Goal: Information Seeking & Learning: Find specific fact

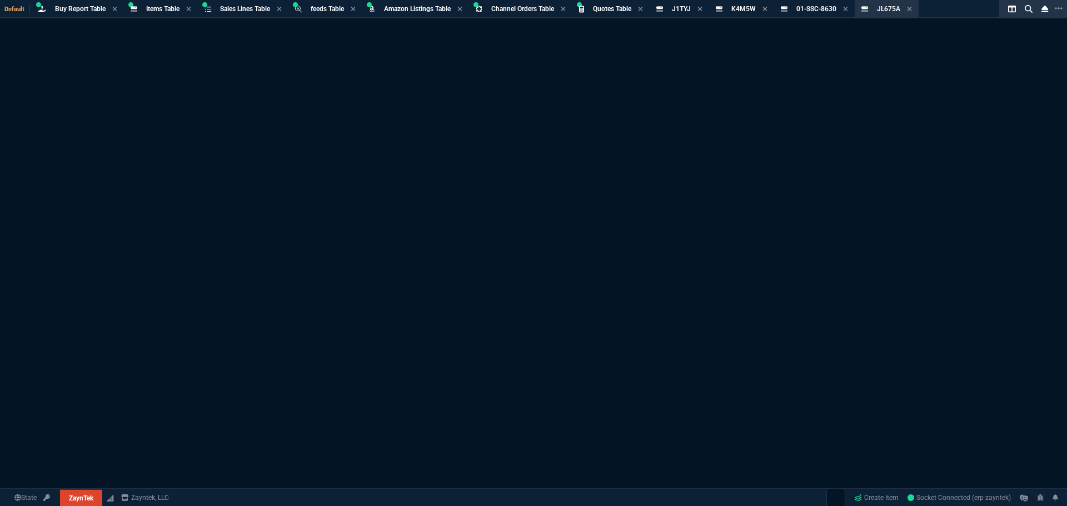
select select "8: NEPT"
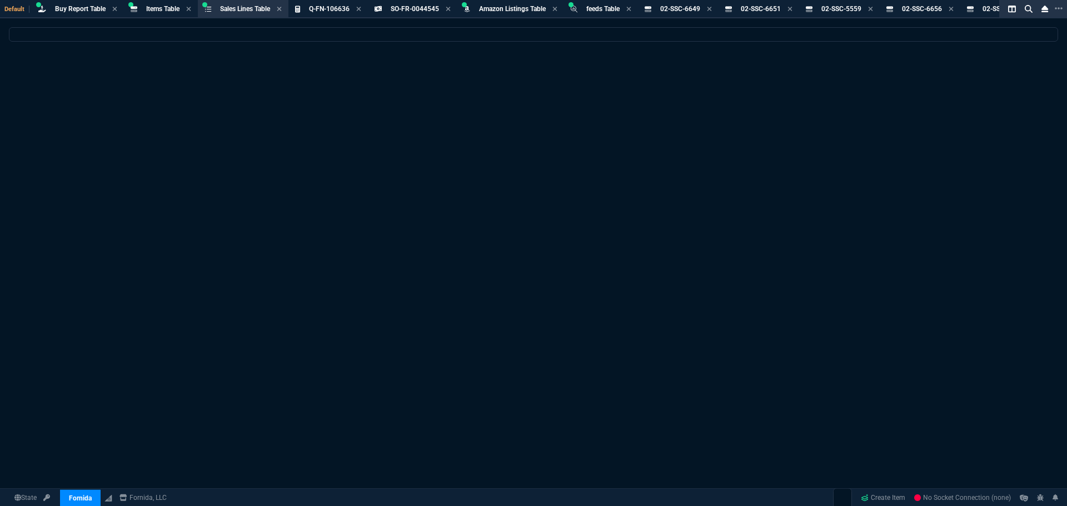
select select "8: NEPT"
select select
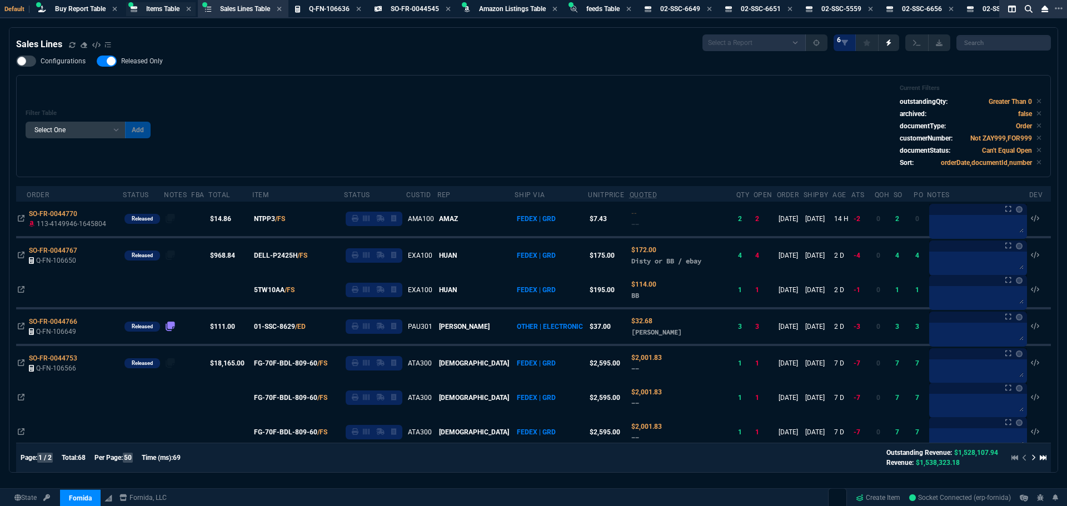
click at [161, 13] on div "Items Table Item" at bounding box center [162, 8] width 33 height 9
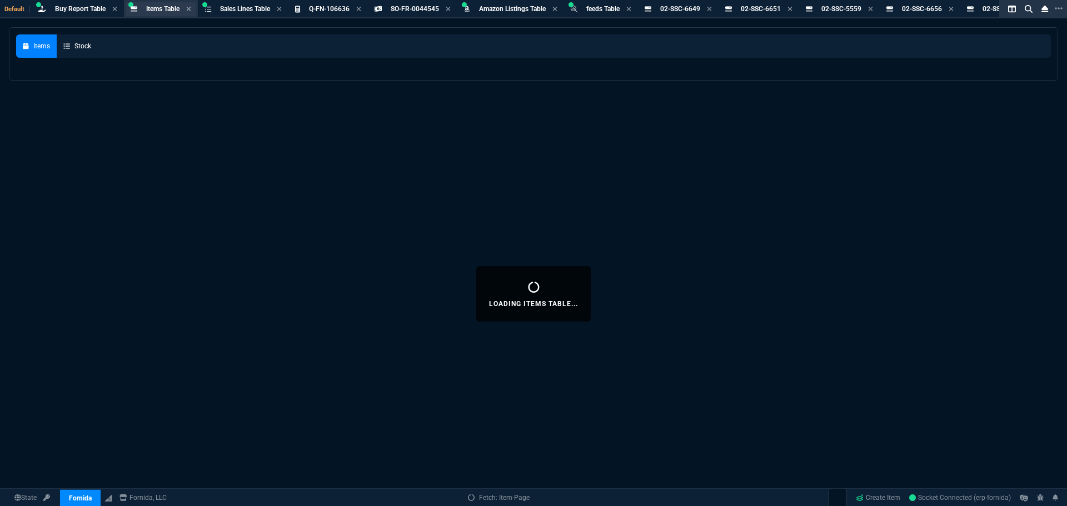
select select
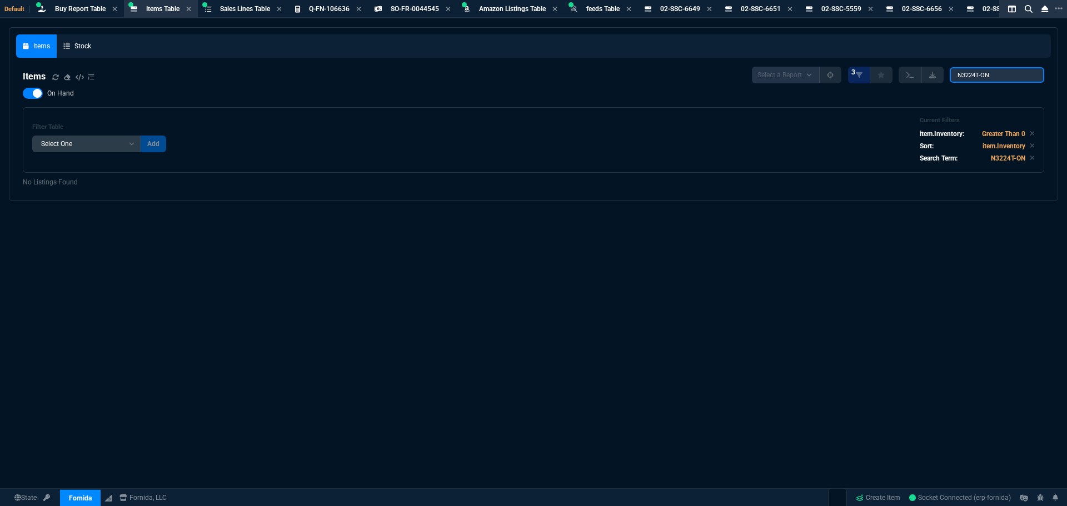
drag, startPoint x: 994, startPoint y: 76, endPoint x: 874, endPoint y: 69, distance: 119.7
click at [874, 69] on div "Select a Report NEW QUERY 3 N3224T-ON" at bounding box center [898, 75] width 292 height 17
paste input "470-AFFK"
type input "470-AFFK"
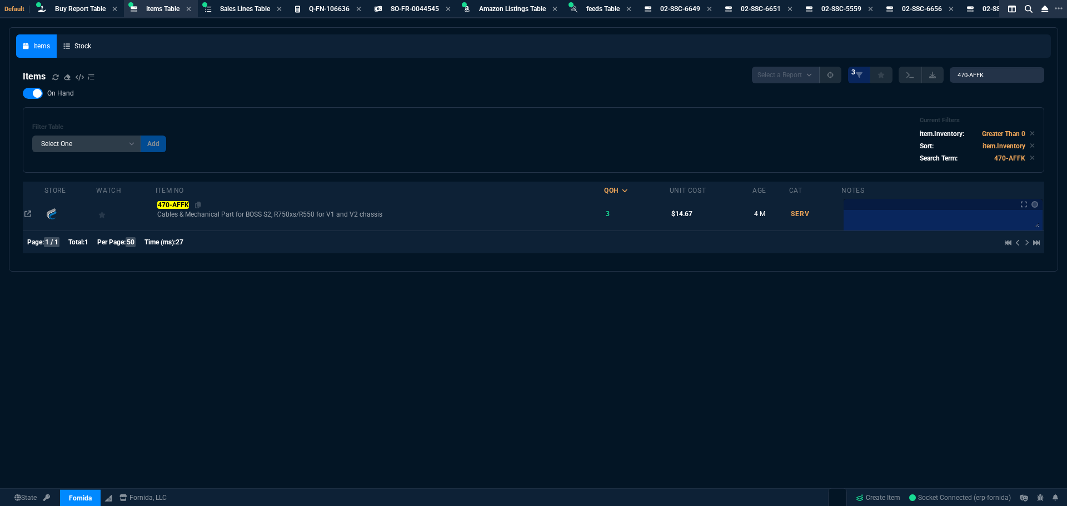
click at [180, 208] on mark "470-AFFK" at bounding box center [173, 205] width 32 height 8
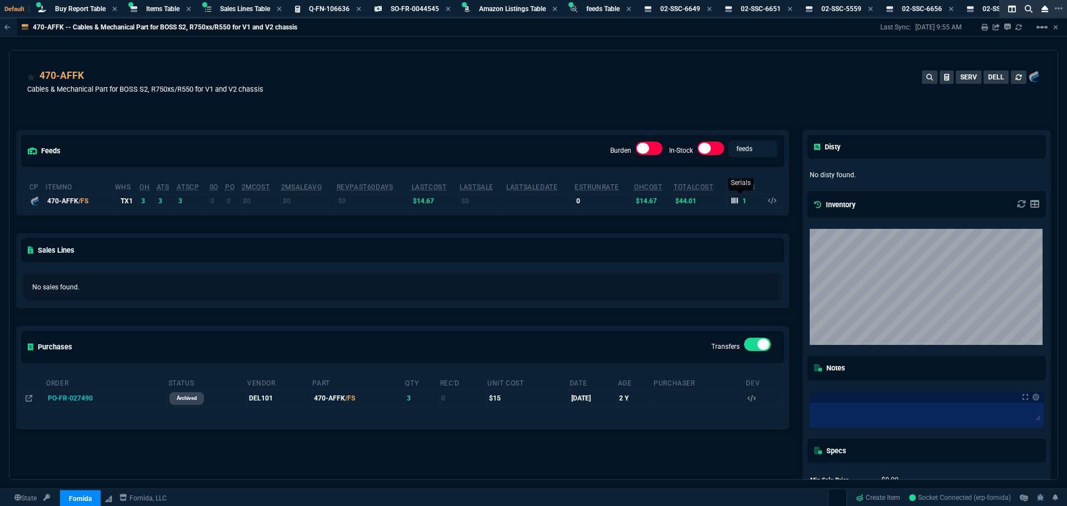
click at [734, 201] on div "1" at bounding box center [740, 201] width 16 height 10
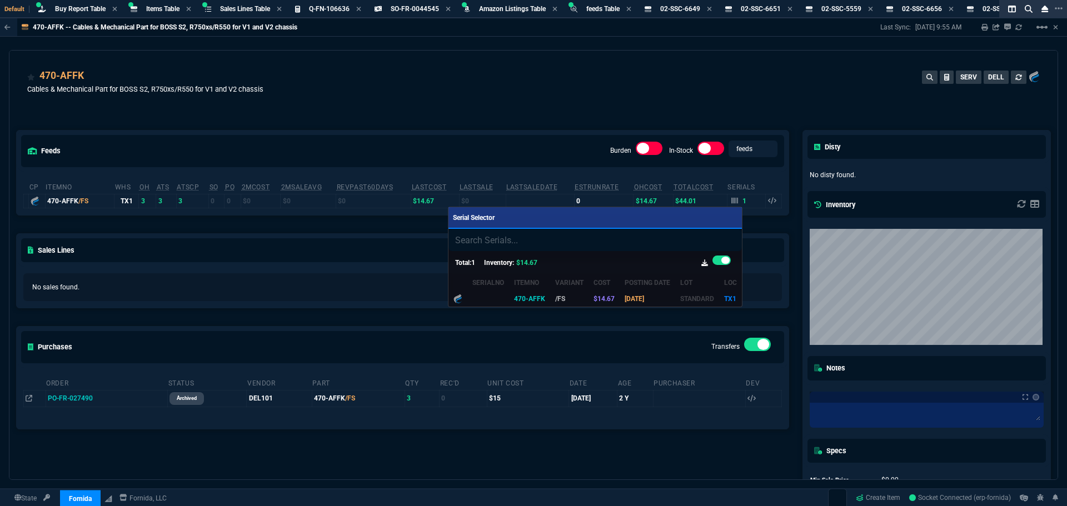
click at [498, 120] on div at bounding box center [533, 253] width 1067 height 506
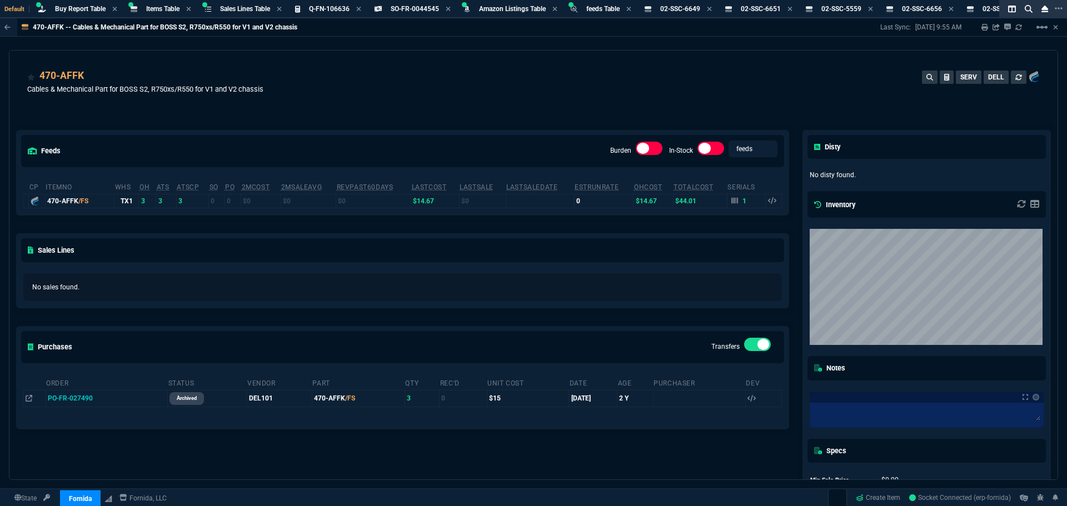
drag, startPoint x: 425, startPoint y: 103, endPoint x: 415, endPoint y: 98, distance: 11.0
click at [425, 103] on div "470-AFFK Cables & Mechanical Part for BOSS S2, R750xs/R550 for V1 and V2 chassi…" at bounding box center [533, 87] width 1013 height 39
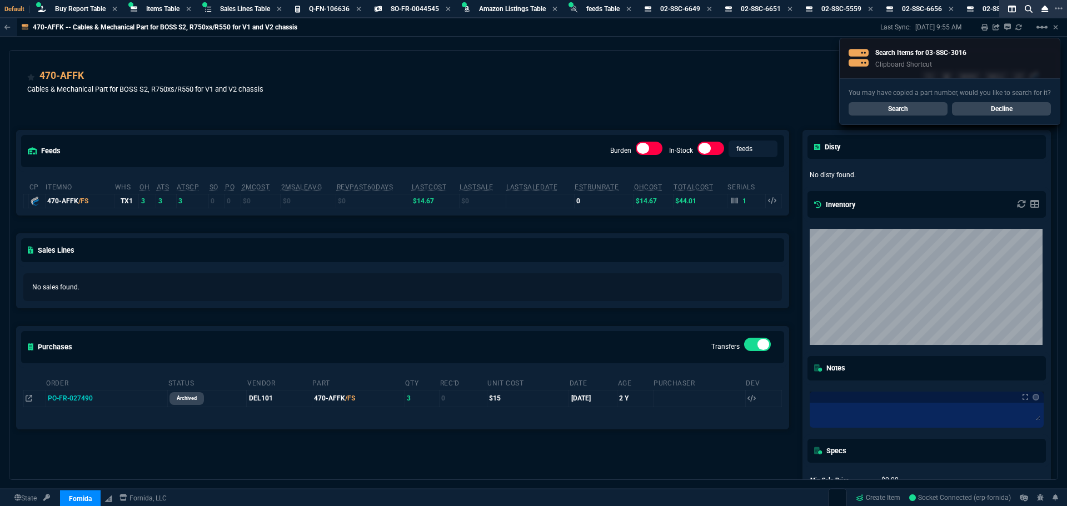
click at [888, 109] on link "Search" at bounding box center [898, 108] width 99 height 13
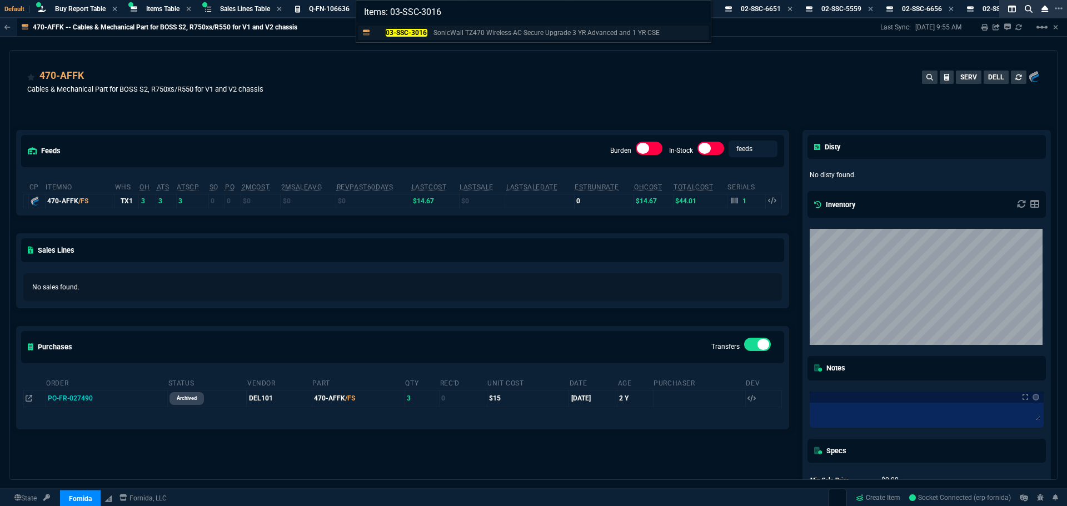
click at [402, 37] on p "03-SSC-3016" at bounding box center [400, 33] width 53 height 10
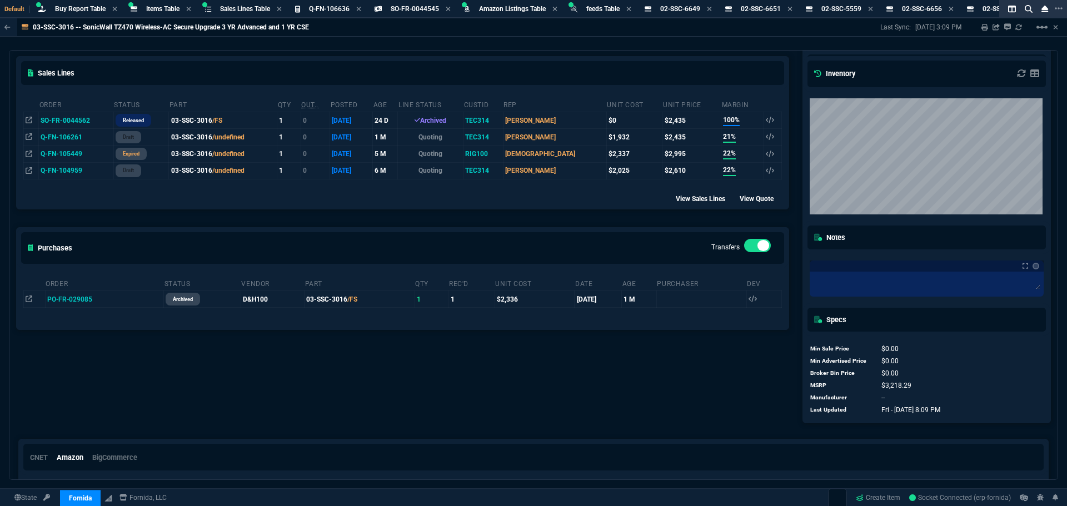
scroll to position [140, 0]
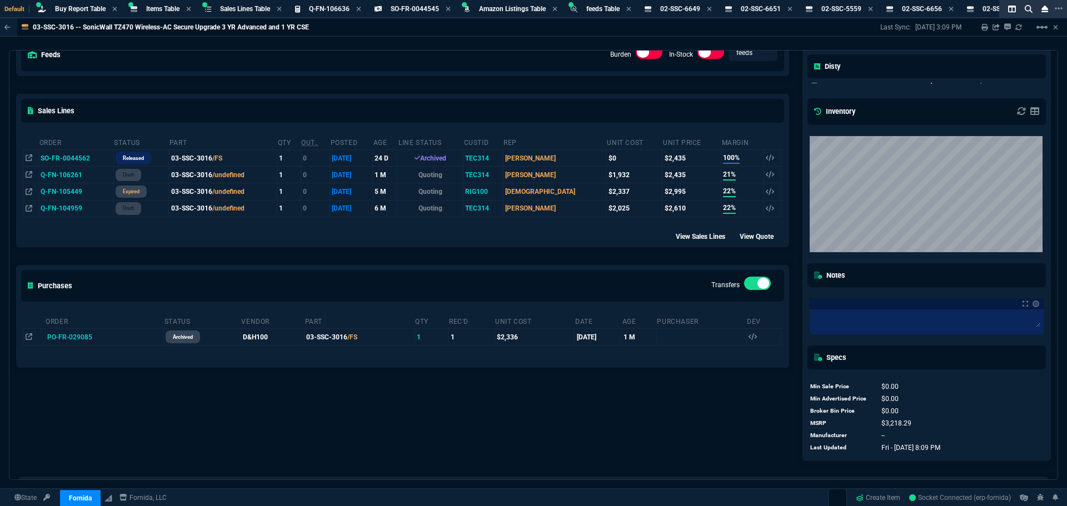
drag, startPoint x: 494, startPoint y: 97, endPoint x: 440, endPoint y: 84, distance: 56.1
click at [494, 97] on div "Sales Lines" at bounding box center [403, 111] width 772 height 33
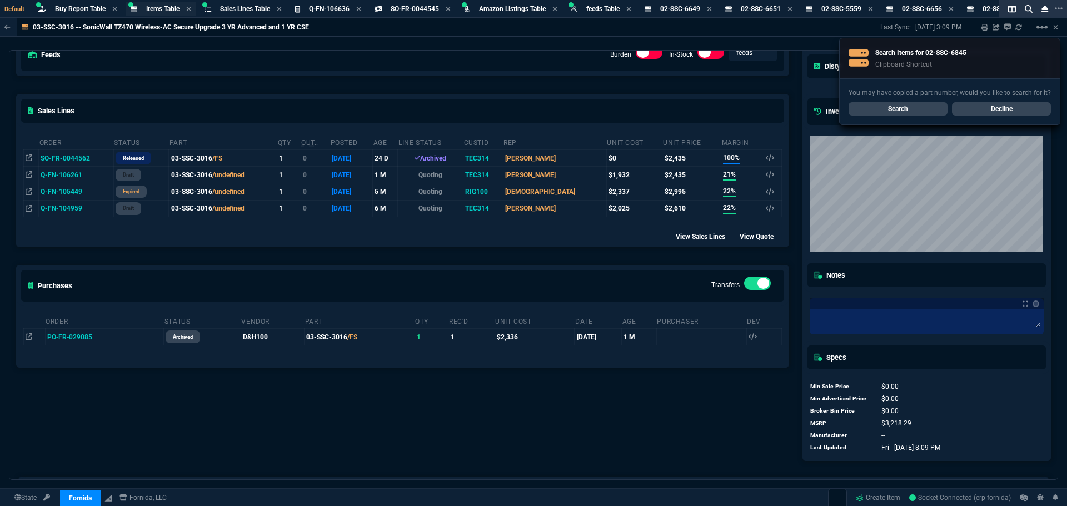
click at [168, 12] on span "Items Table" at bounding box center [162, 9] width 33 height 8
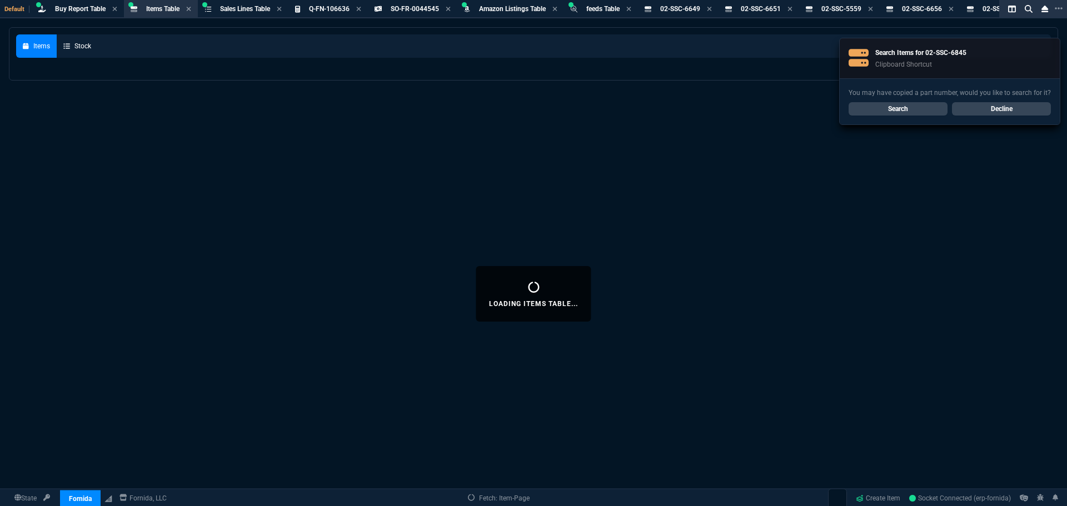
select select
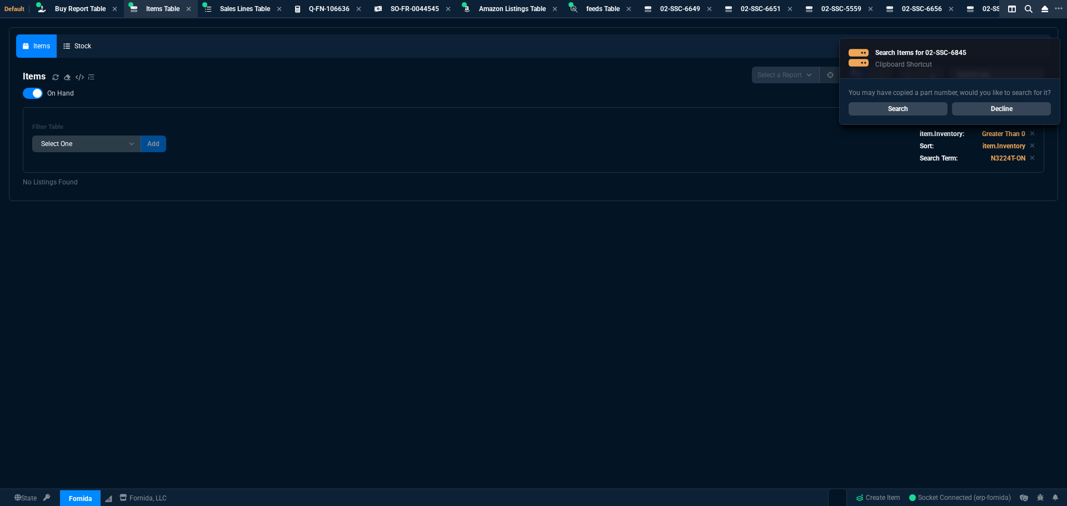
click at [906, 112] on link "Search" at bounding box center [898, 108] width 99 height 13
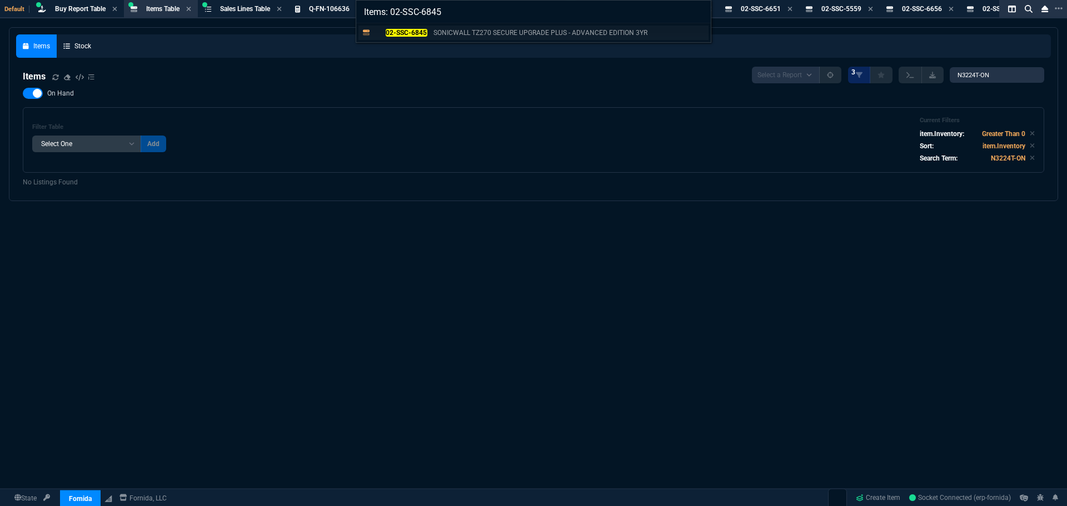
click at [406, 33] on mark "02-SSC-6845" at bounding box center [407, 33] width 42 height 8
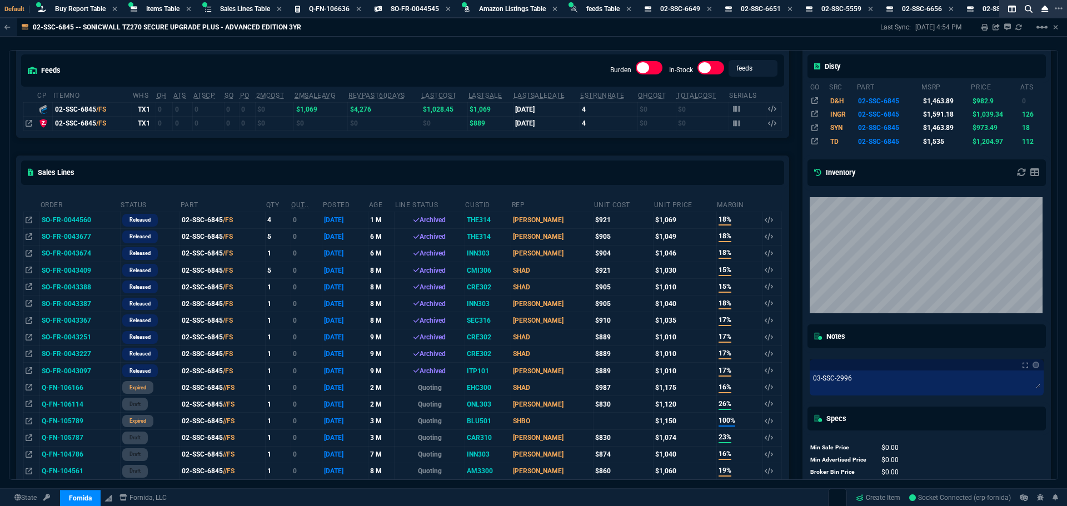
scroll to position [0, 0]
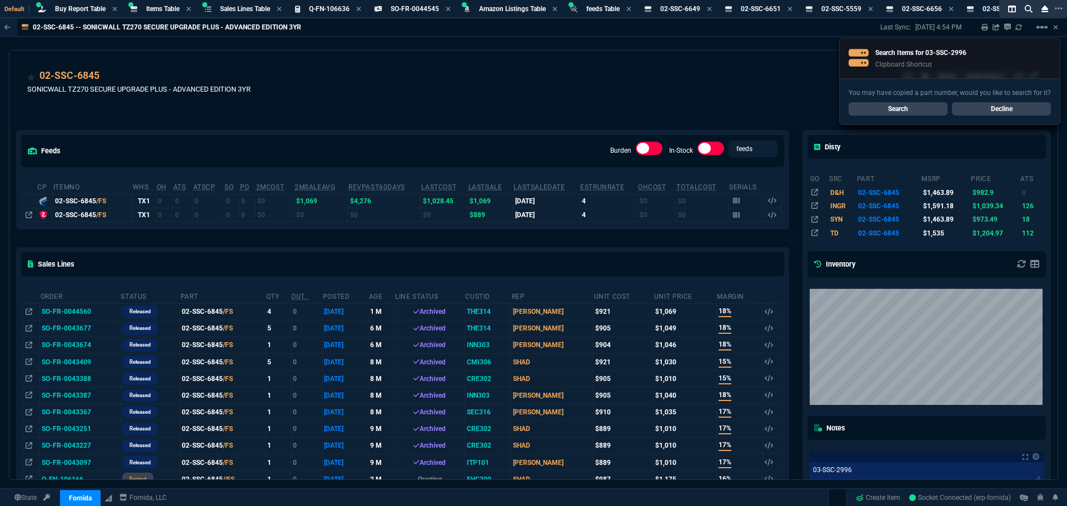
click at [396, 71] on div "02-SSC-6845 SONICWALL TZ270 SECURE UPGRADE PLUS - ADVANCED EDITION 3YR SERV SON…" at bounding box center [533, 87] width 1013 height 39
click at [899, 107] on link "Search" at bounding box center [898, 108] width 99 height 13
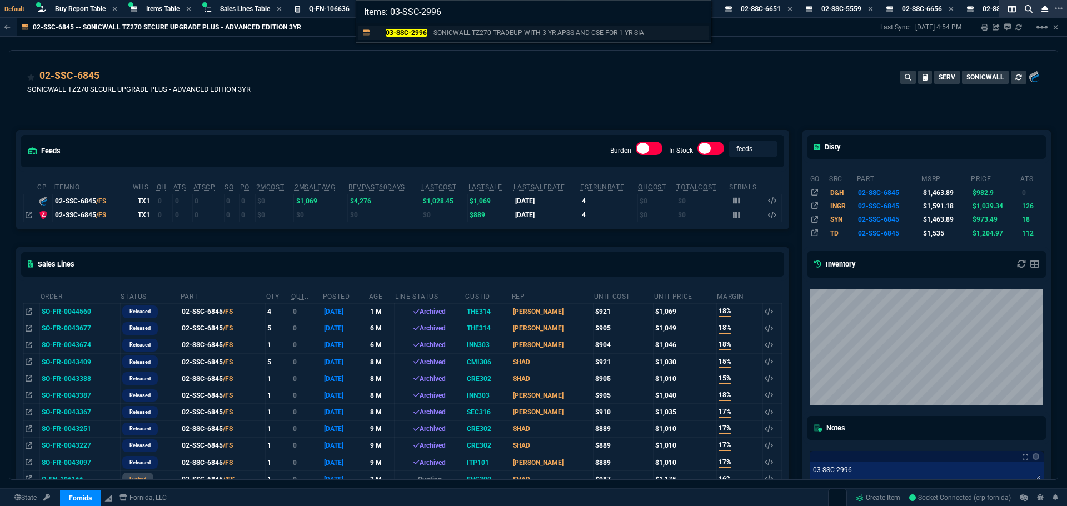
click at [415, 32] on mark "03-SSC-2996" at bounding box center [407, 33] width 42 height 8
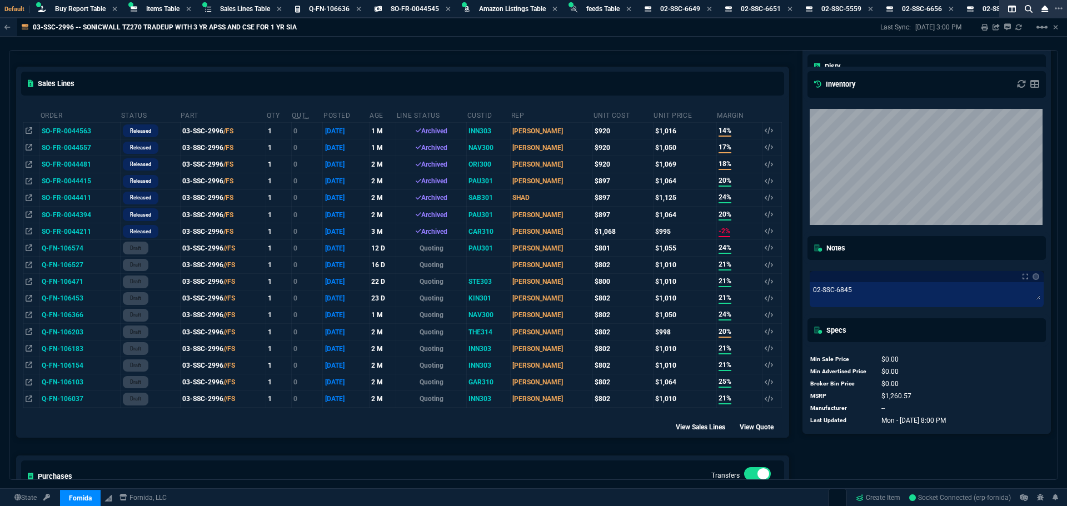
scroll to position [278, 0]
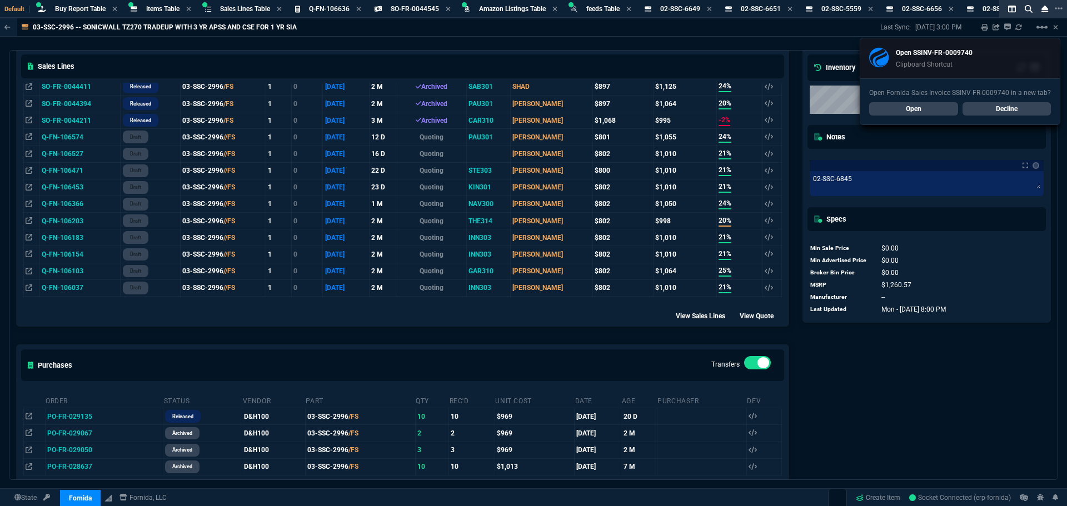
click at [500, 53] on div "Sales Lines" at bounding box center [403, 66] width 772 height 33
click at [922, 113] on link "Open" at bounding box center [913, 108] width 89 height 13
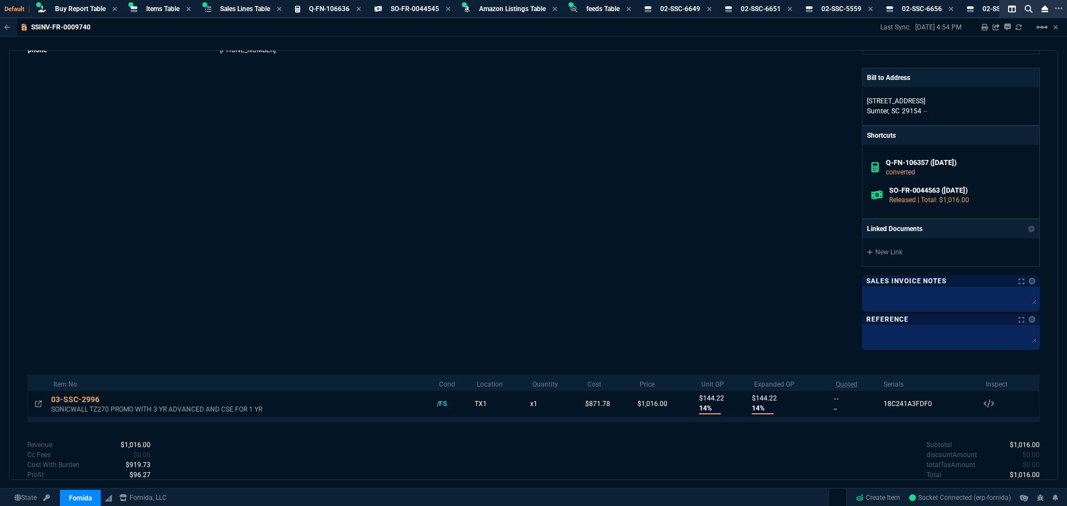
scroll to position [0, 0]
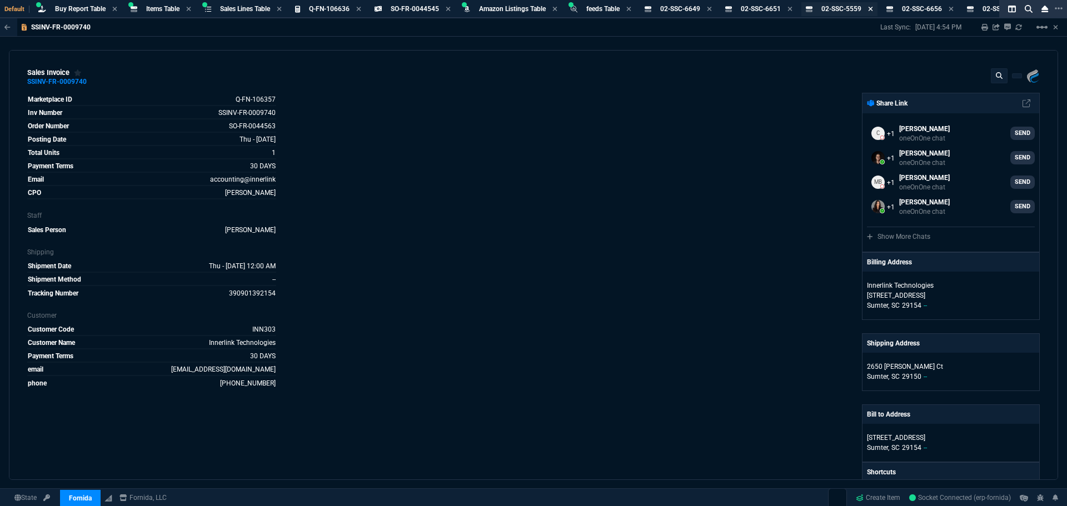
click at [873, 11] on icon at bounding box center [870, 9] width 5 height 7
click at [873, 7] on icon at bounding box center [870, 9] width 5 height 7
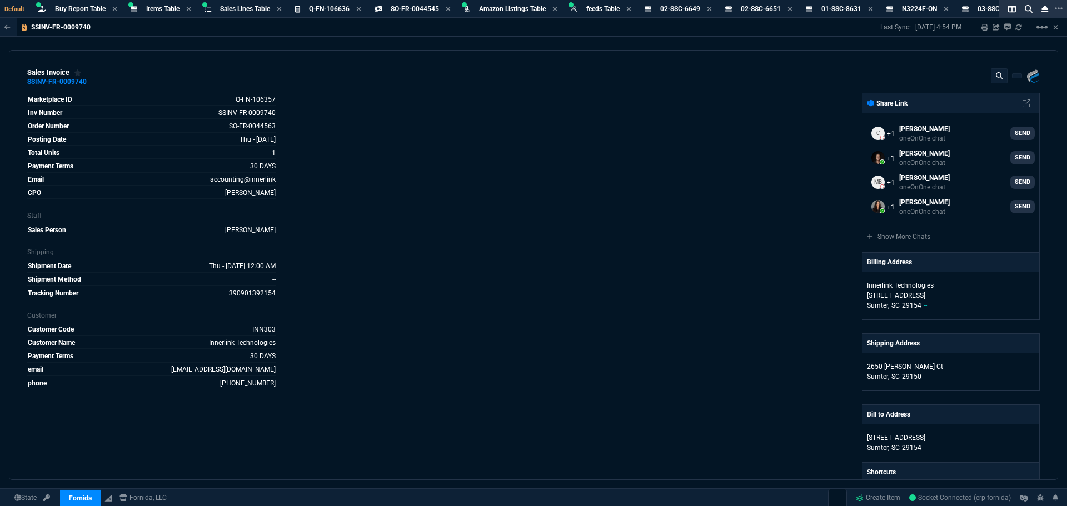
click at [873, 7] on icon at bounding box center [870, 9] width 5 height 7
click at [898, 9] on div "02-SSC-6651 Item" at bounding box center [873, 8] width 52 height 9
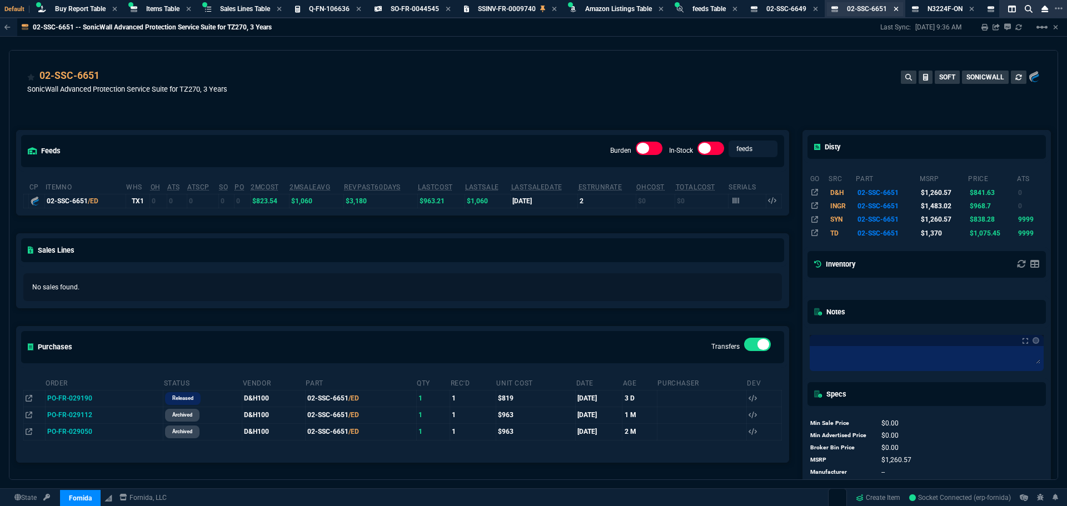
click at [899, 9] on icon at bounding box center [896, 9] width 4 height 4
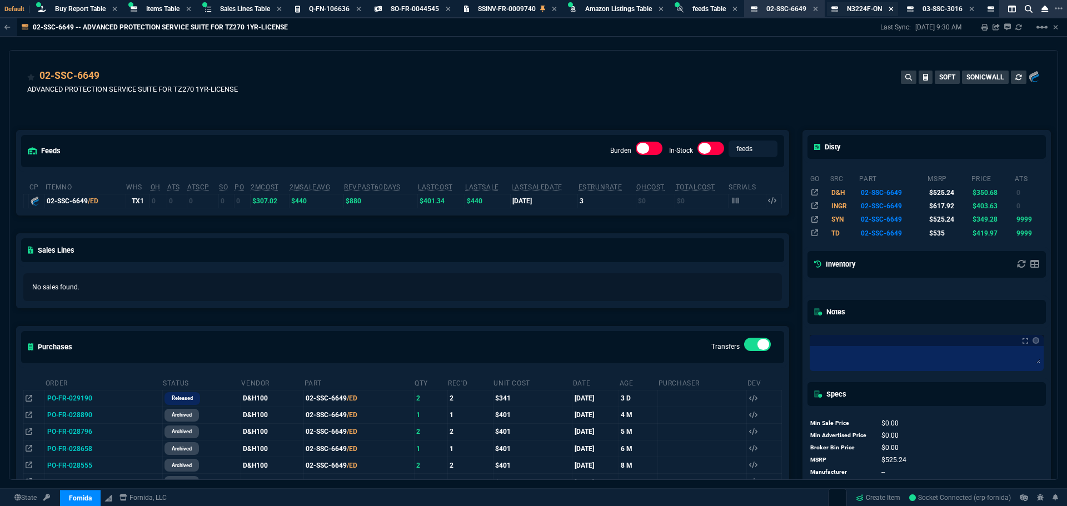
click at [894, 9] on icon at bounding box center [891, 9] width 4 height 4
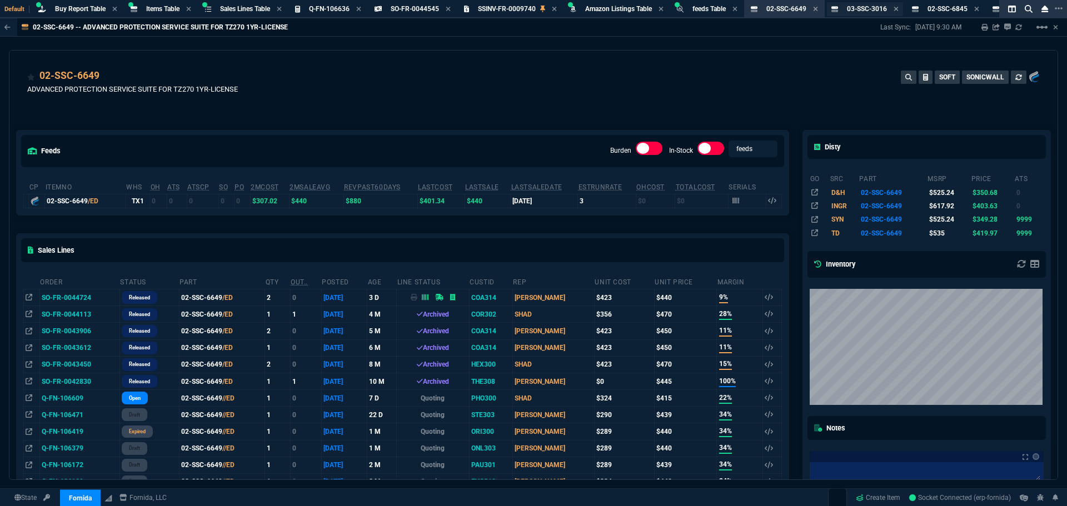
click at [899, 8] on div "03-SSC-3016 Item" at bounding box center [873, 8] width 52 height 9
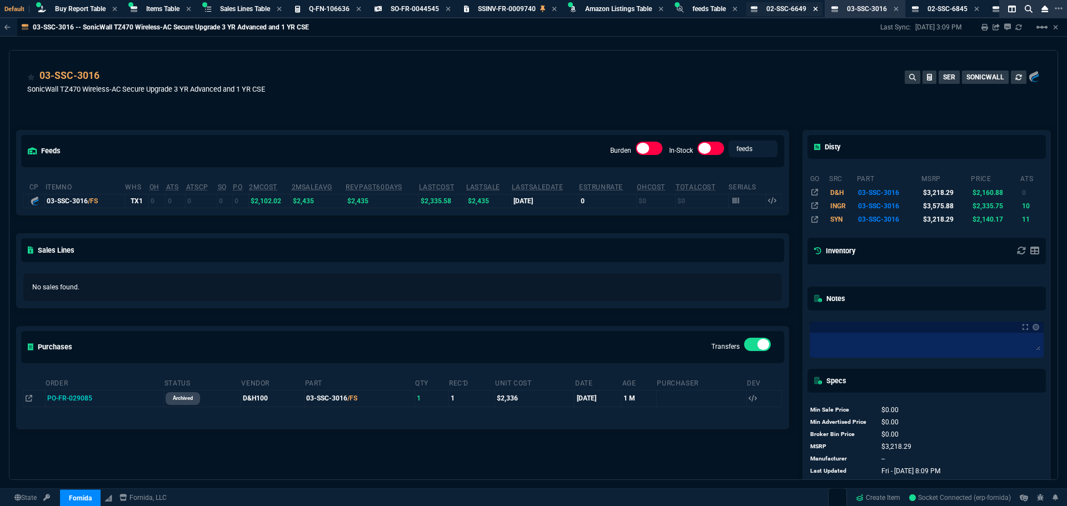
click at [818, 9] on icon at bounding box center [815, 9] width 5 height 7
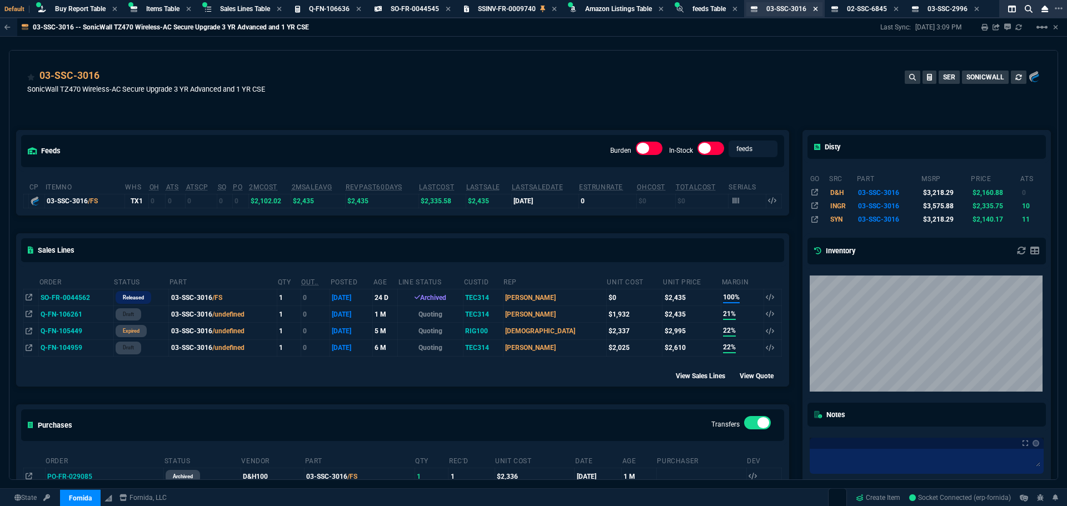
click at [818, 10] on icon at bounding box center [815, 9] width 5 height 7
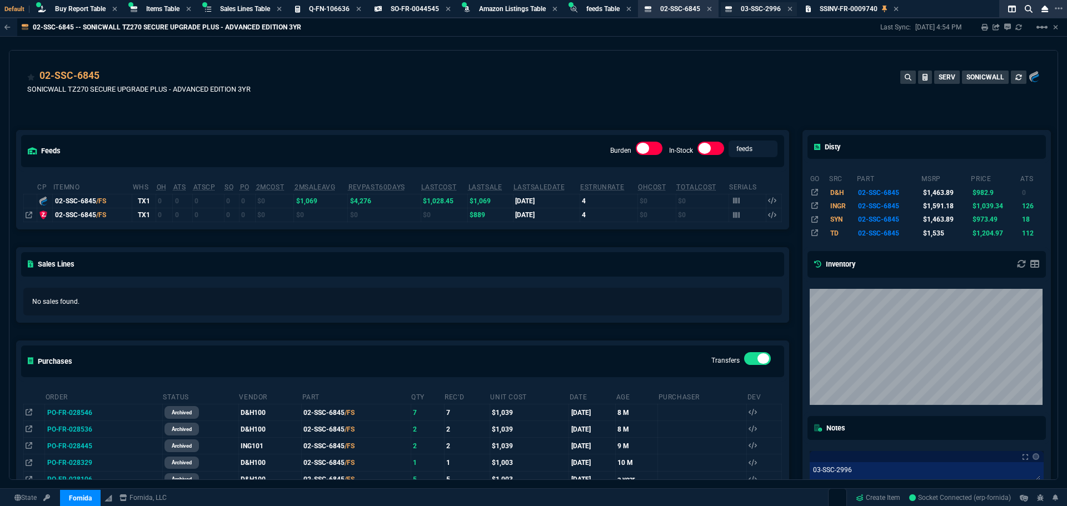
click at [774, 11] on span "03-SSC-2996" at bounding box center [761, 9] width 40 height 8
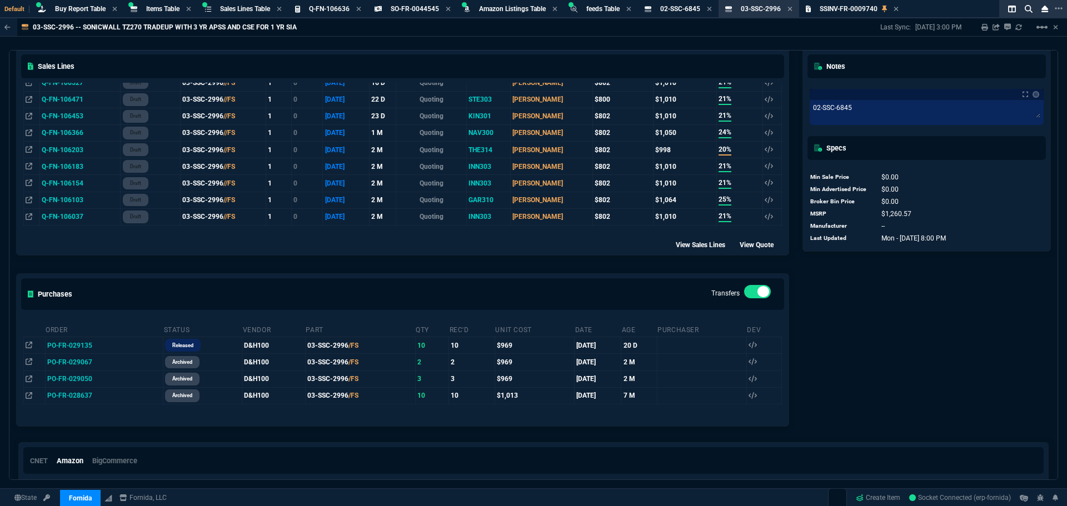
scroll to position [389, 0]
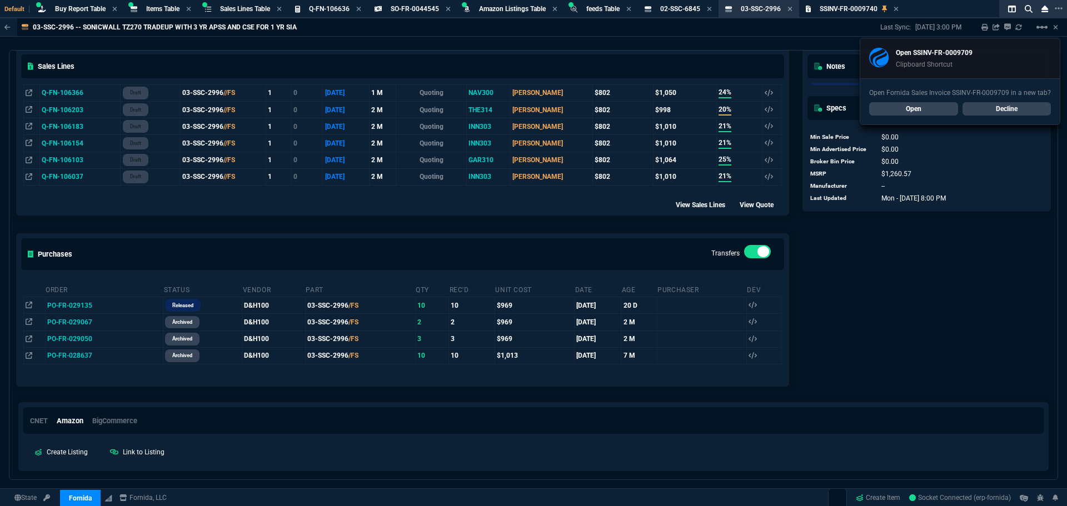
click at [975, 435] on div "CNET Amazon BigCommerce" at bounding box center [534, 421] width 1030 height 36
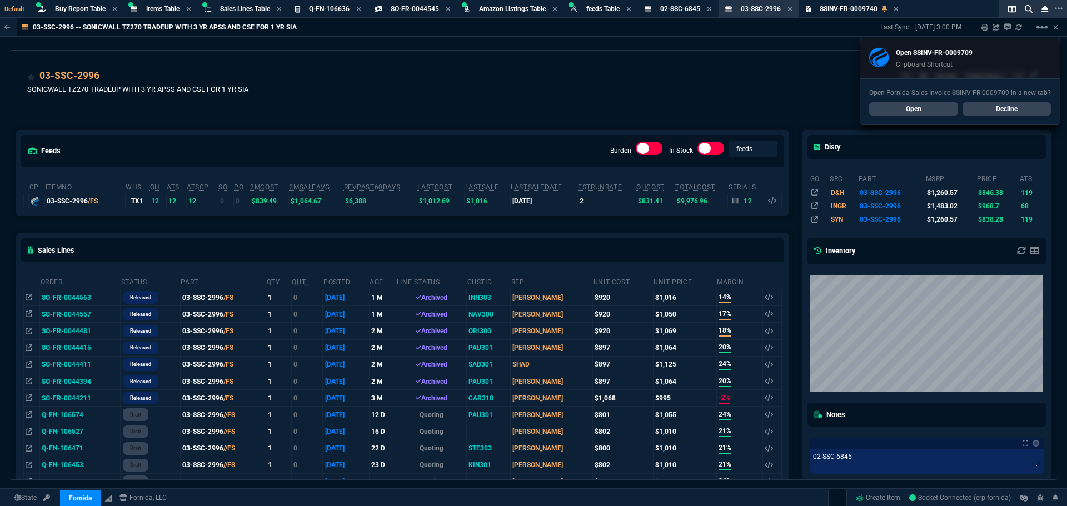
click at [909, 109] on link "Open" at bounding box center [913, 108] width 89 height 13
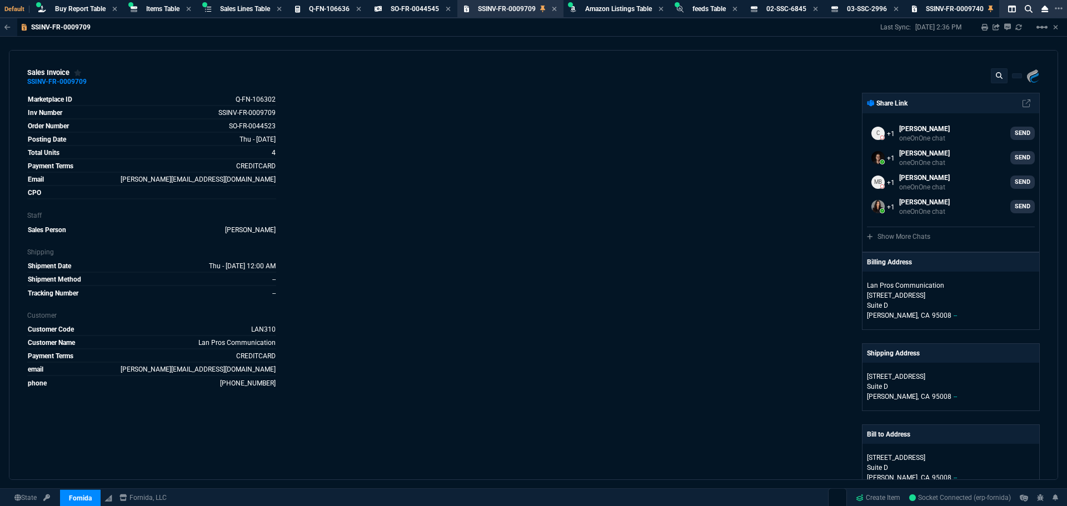
select select "8: NEPT"
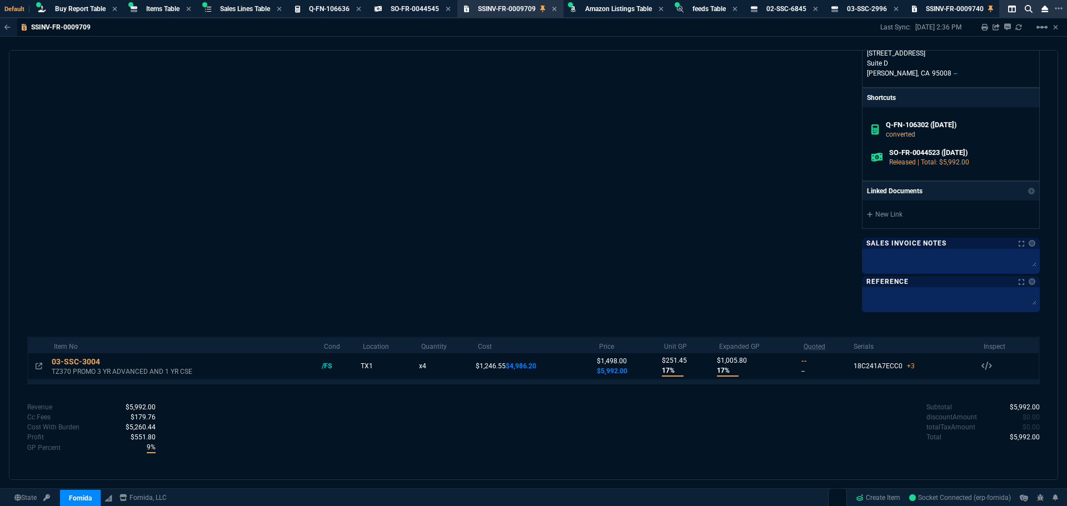
scroll to position [411, 0]
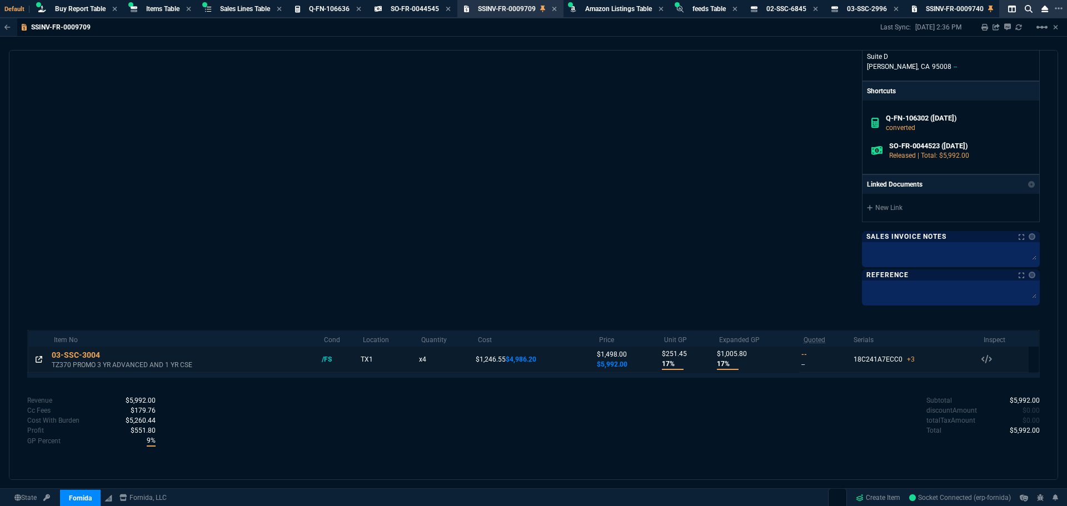
click at [39, 361] on icon at bounding box center [39, 359] width 7 height 7
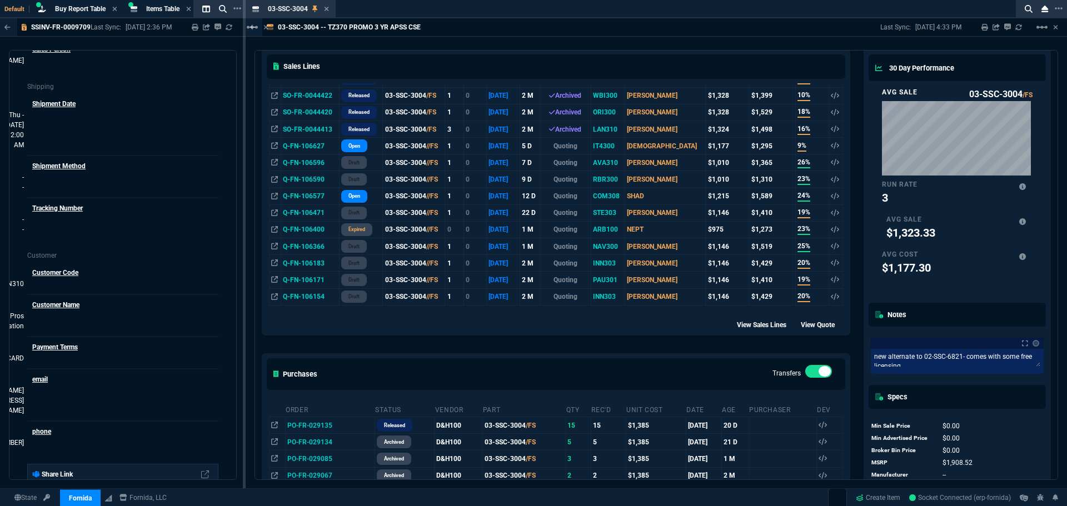
scroll to position [642, 0]
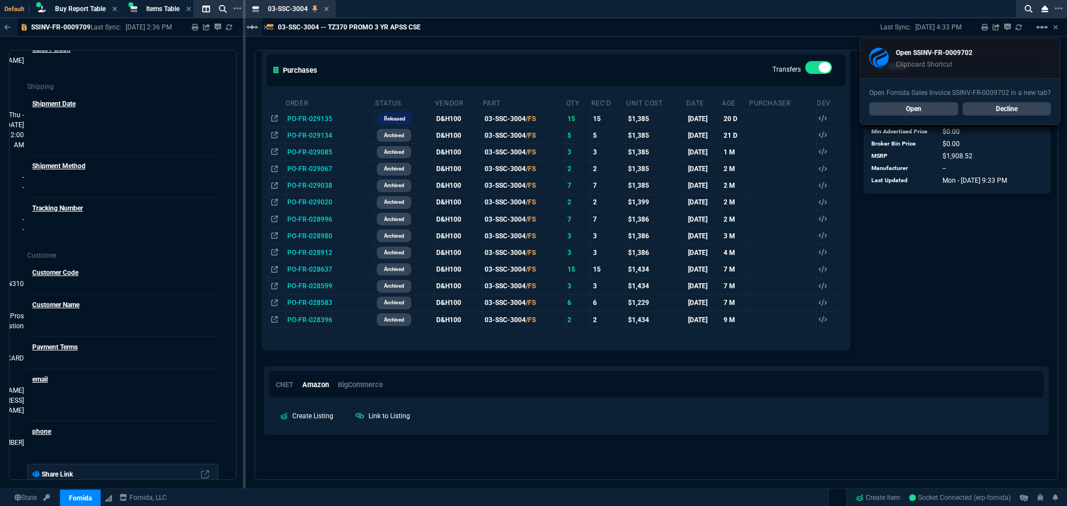
click at [329, 11] on icon at bounding box center [326, 9] width 5 height 7
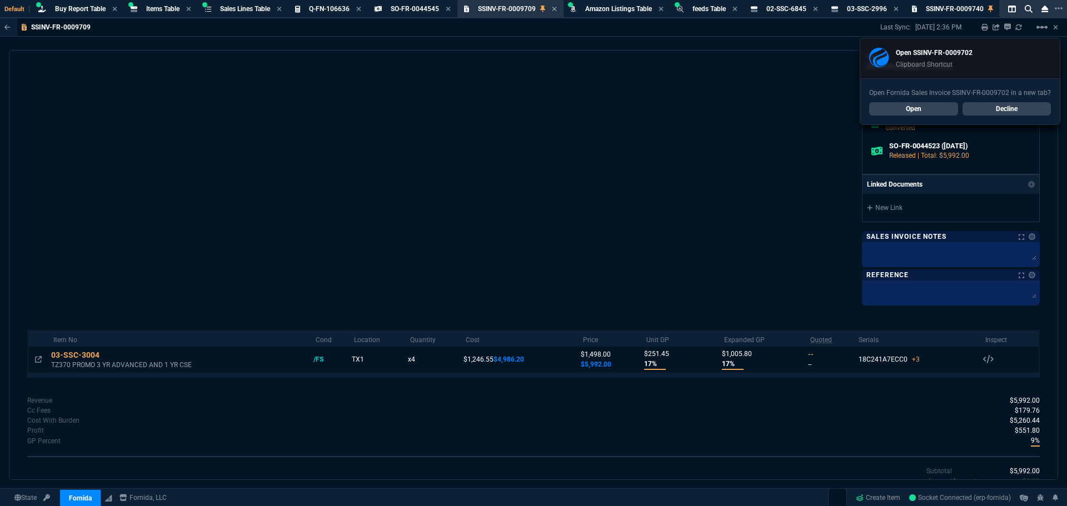
scroll to position [411, 0]
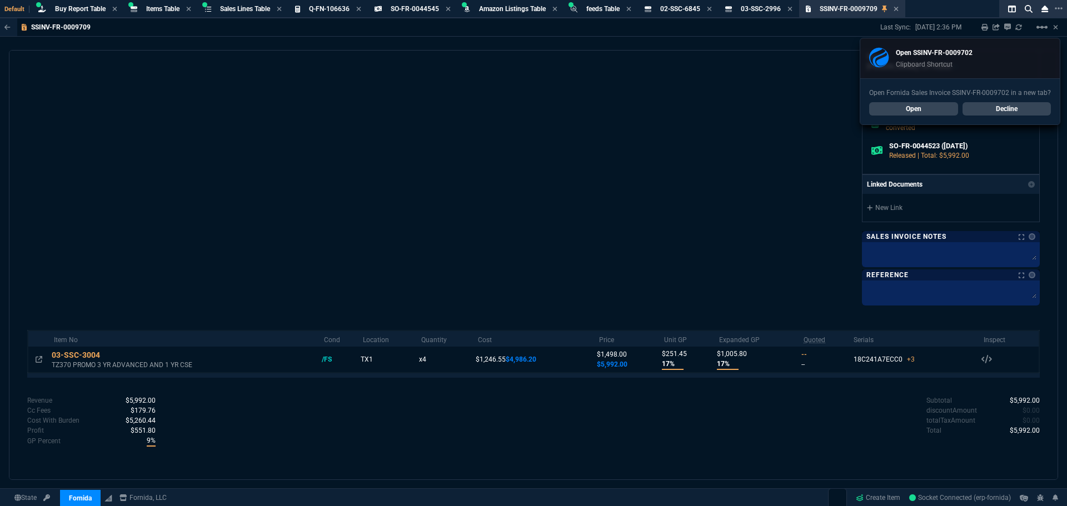
click at [918, 110] on link "Open" at bounding box center [913, 108] width 89 height 13
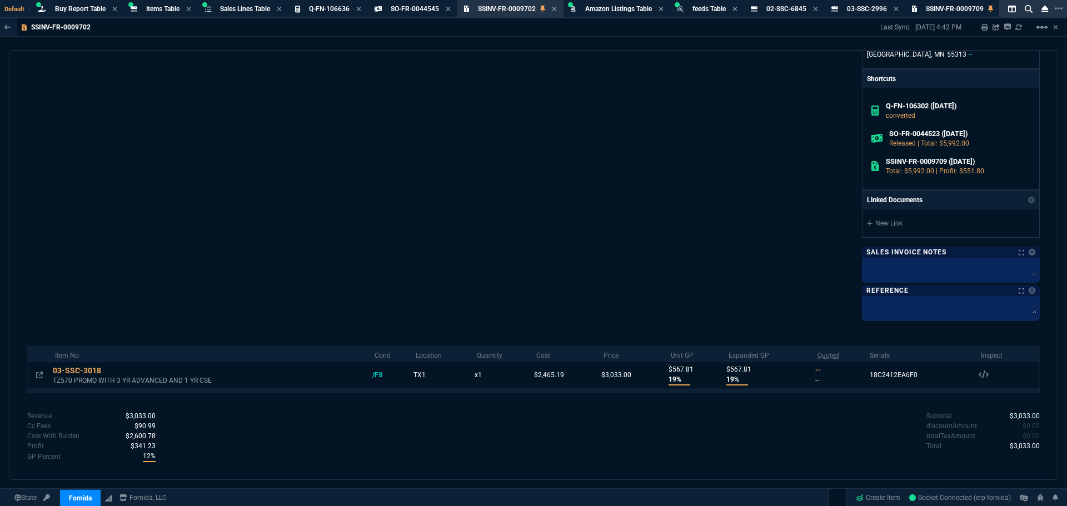
scroll to position [432, 0]
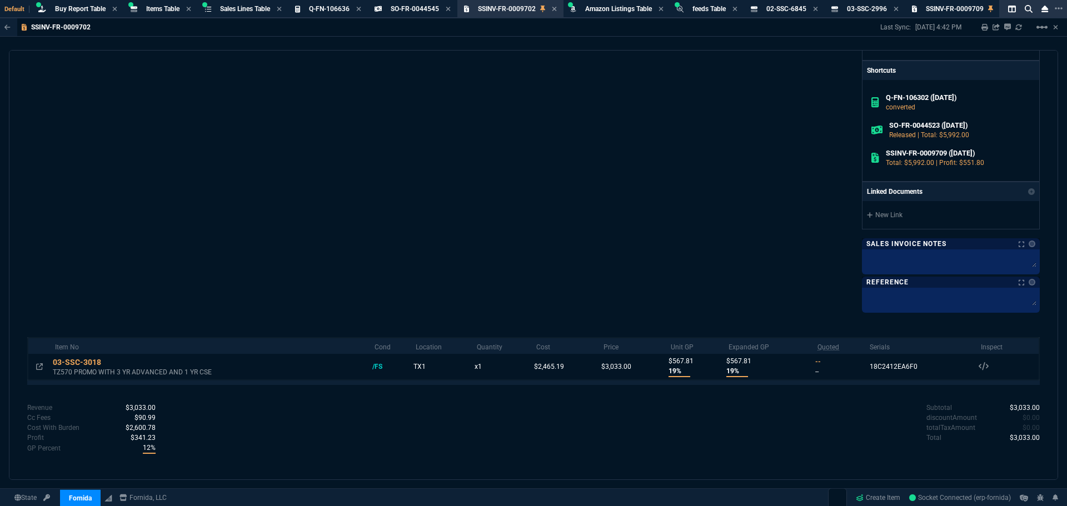
click at [38, 370] on icon at bounding box center [39, 367] width 7 height 7
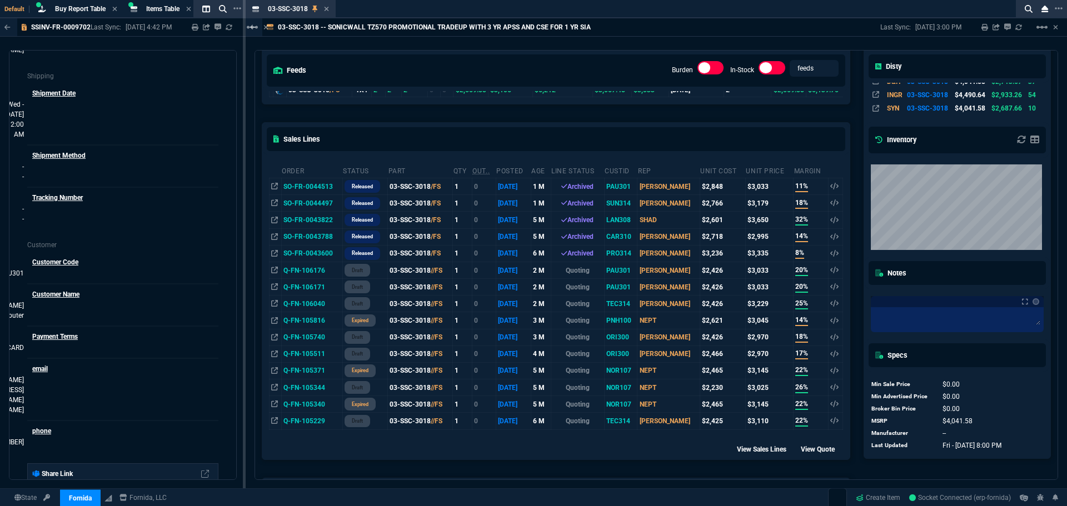
scroll to position [278, 0]
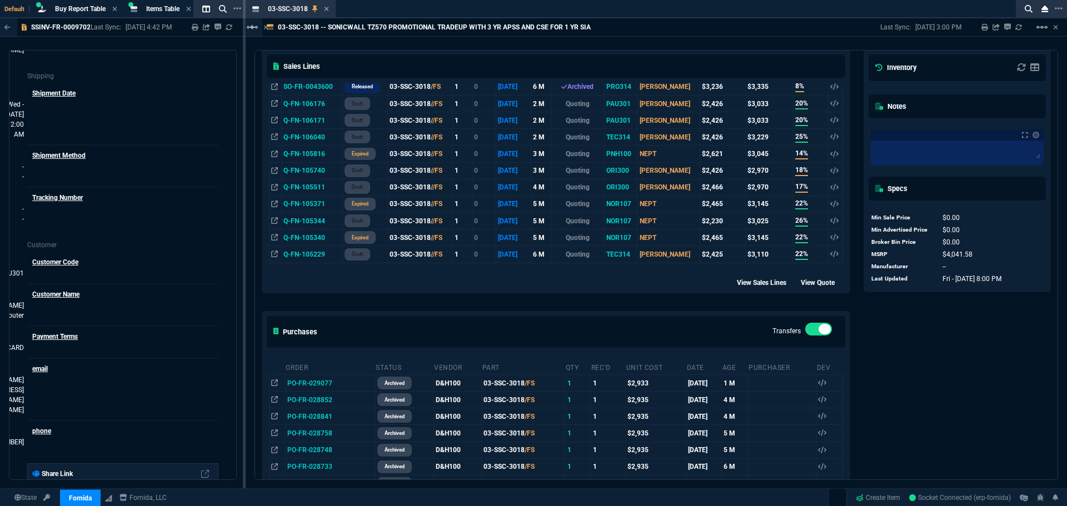
drag, startPoint x: 327, startPoint y: 11, endPoint x: 336, endPoint y: 25, distance: 16.8
click at [327, 11] on icon at bounding box center [326, 9] width 5 height 7
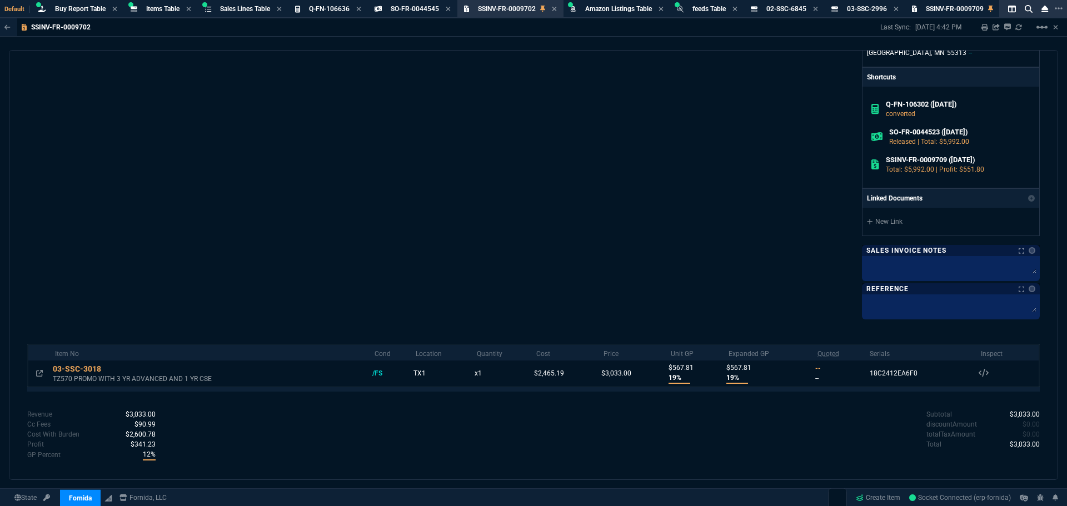
scroll to position [432, 0]
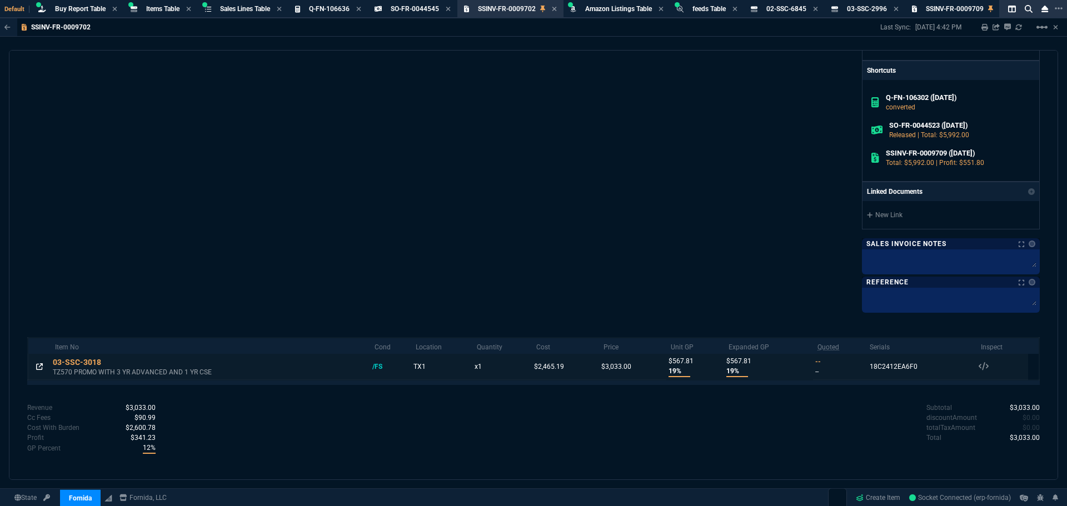
click at [36, 367] on icon at bounding box center [39, 367] width 7 height 7
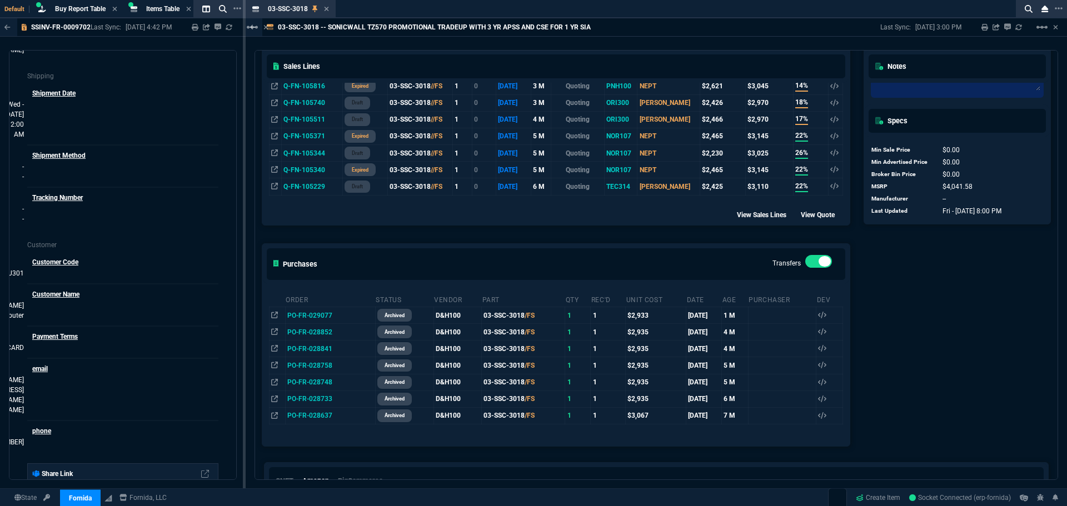
scroll to position [347, 0]
click at [324, 11] on icon at bounding box center [326, 9] width 5 height 7
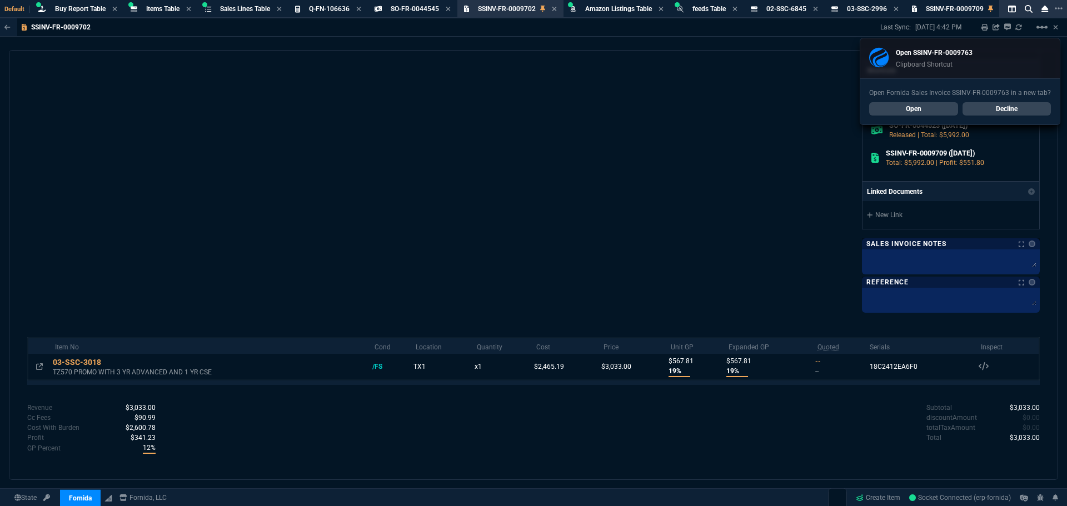
scroll to position [432, 0]
click at [904, 112] on link "Open" at bounding box center [913, 108] width 89 height 13
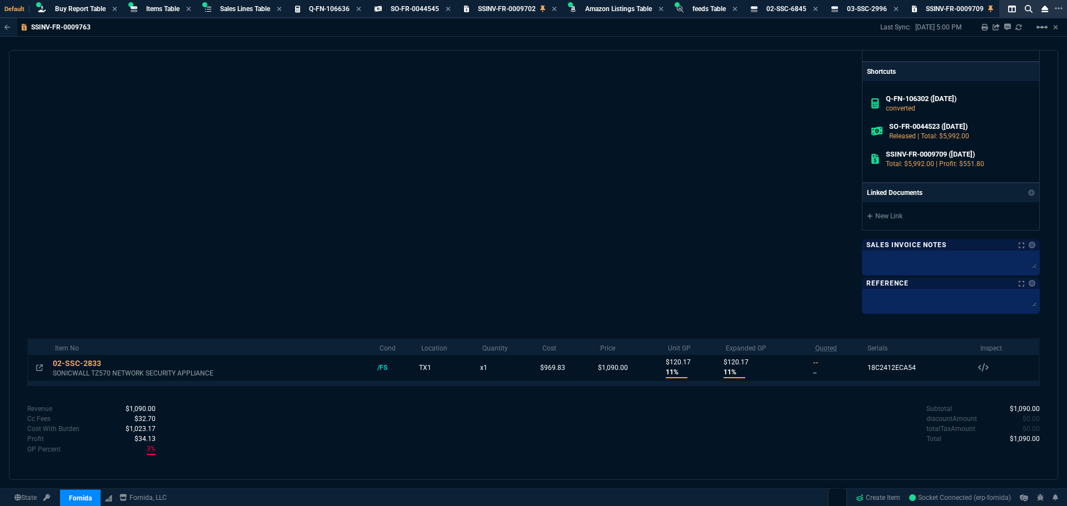
scroll to position [412, 0]
drag, startPoint x: 913, startPoint y: 367, endPoint x: 860, endPoint y: 367, distance: 52.8
click at [863, 367] on td "18C2412ECA54 Serials 02-SSC-2833 /FS 18C2412ECA54" at bounding box center [919, 367] width 112 height 26
copy div "18C2412ECA54"
click at [43, 367] on td at bounding box center [39, 367] width 23 height 26
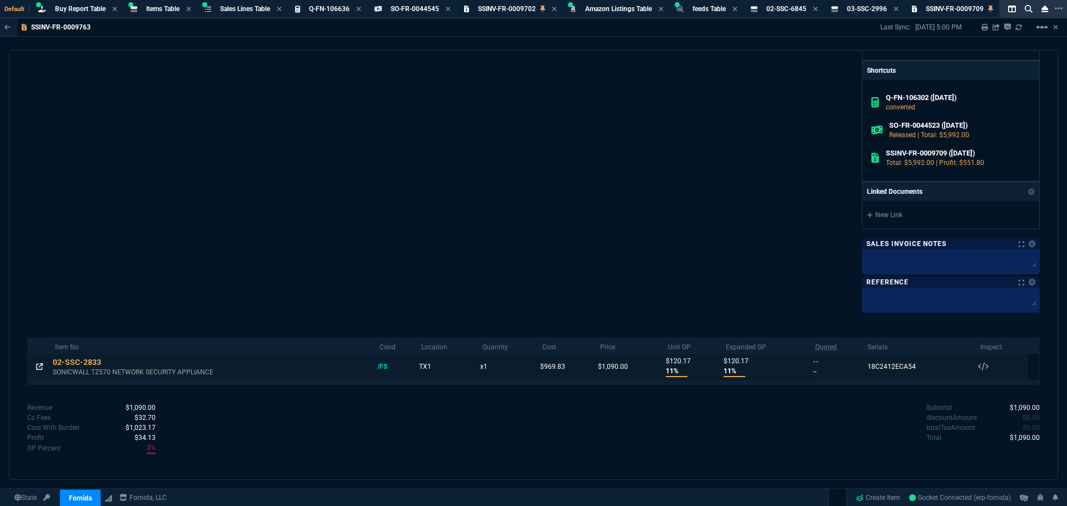
click at [38, 370] on icon at bounding box center [39, 367] width 7 height 7
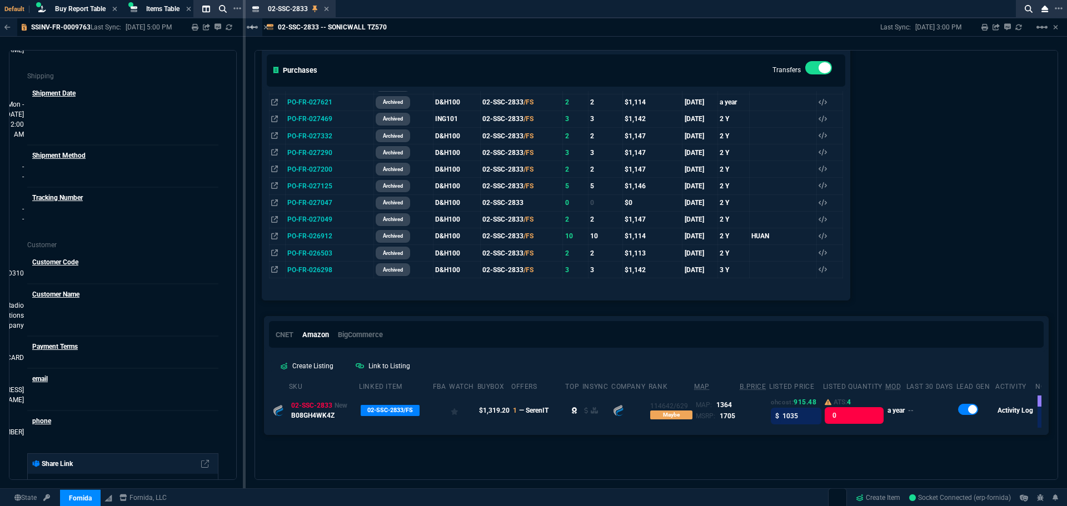
scroll to position [467, 0]
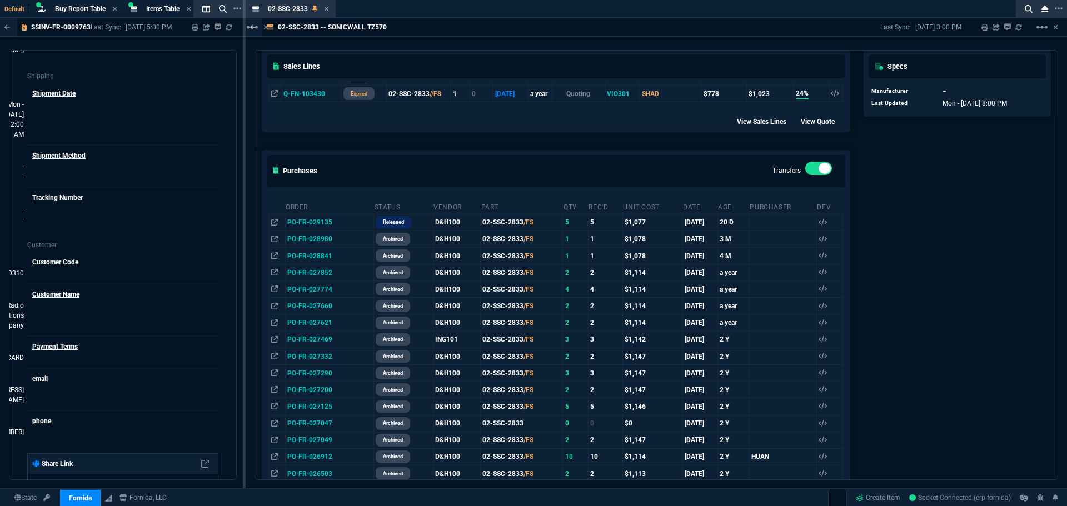
click at [325, 10] on icon at bounding box center [326, 9] width 5 height 7
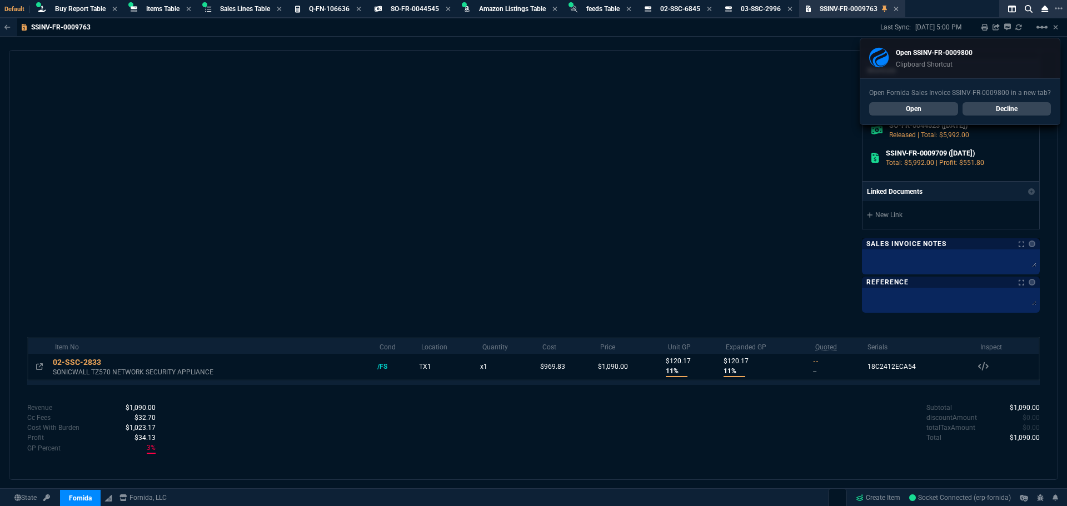
scroll to position [412, 0]
click at [490, 39] on div "SSINV-FR-0009763 Last Sync: 7/14/25, 5:00 PM Sharing SSINV-FR-0009763 Link Dev …" at bounding box center [533, 275] width 1067 height 515
click at [925, 108] on link "Open" at bounding box center [913, 108] width 89 height 13
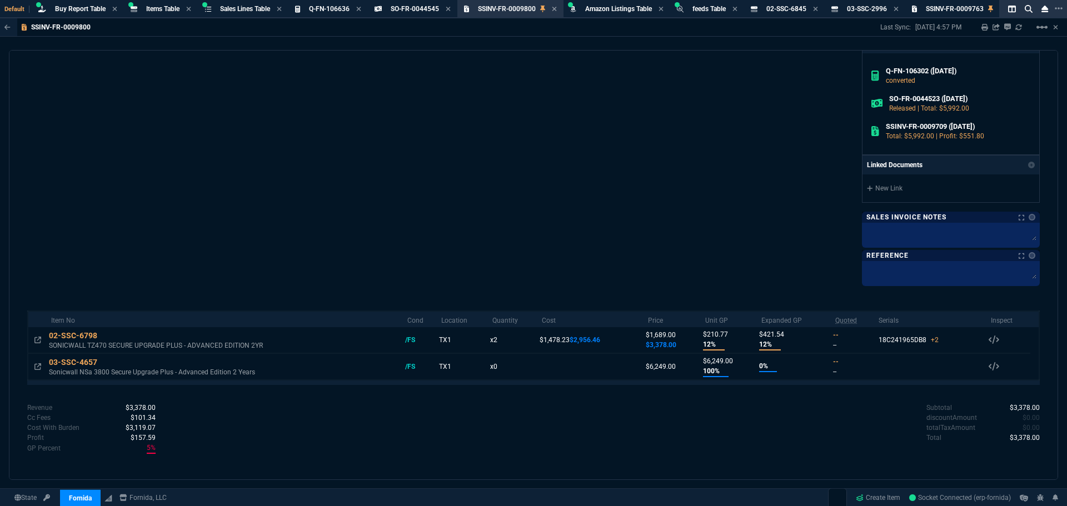
scroll to position [373, 0]
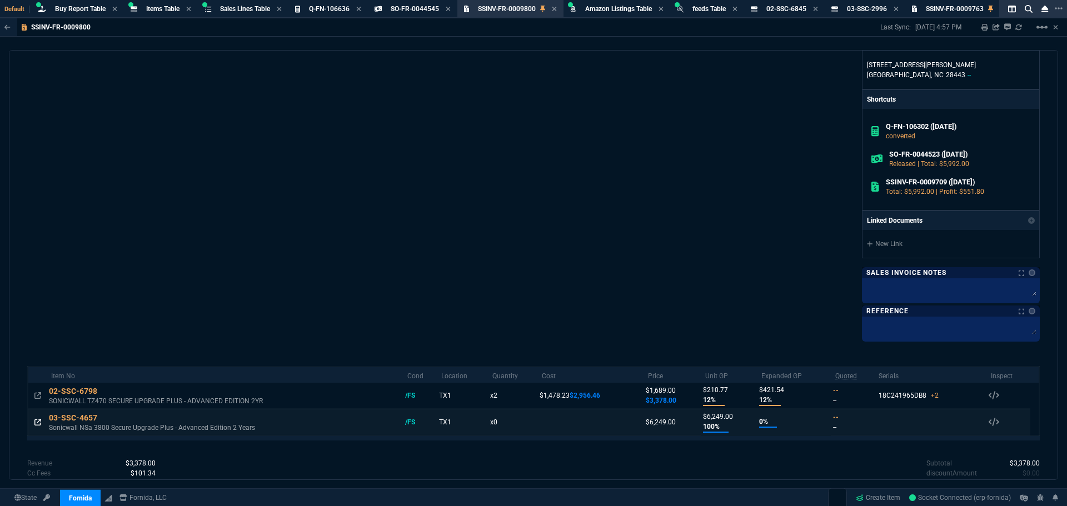
click at [37, 422] on icon at bounding box center [37, 422] width 7 height 7
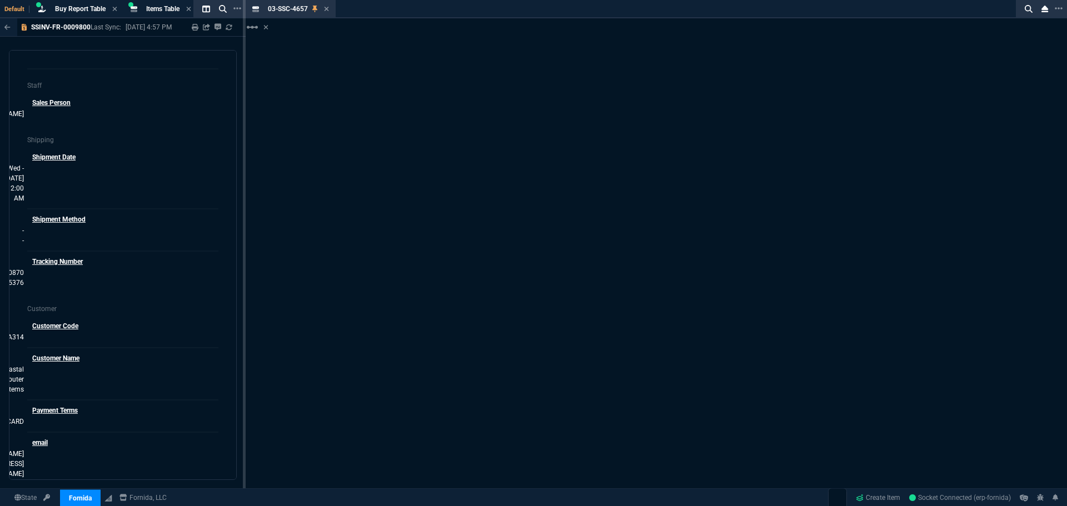
scroll to position [388, 0]
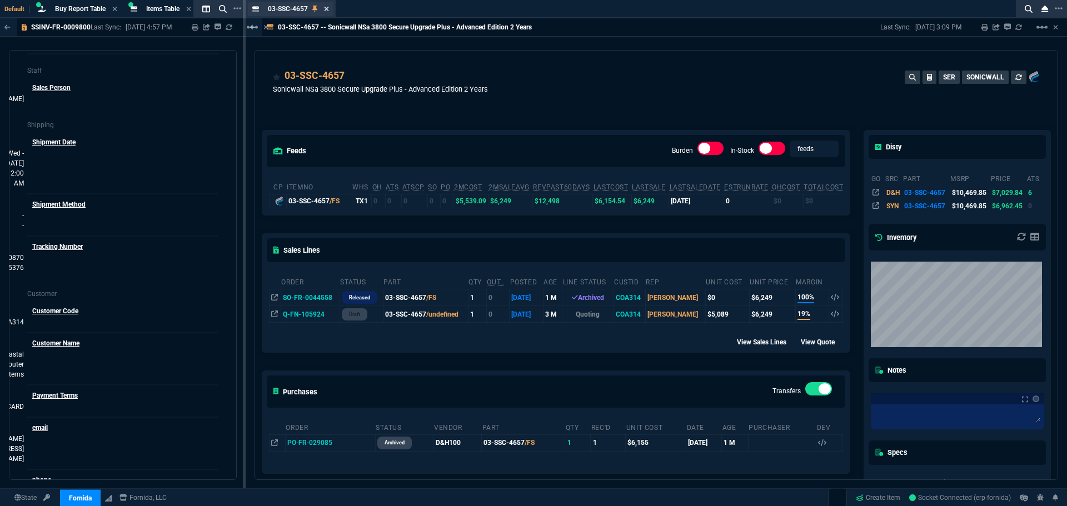
click at [327, 10] on icon at bounding box center [326, 9] width 4 height 4
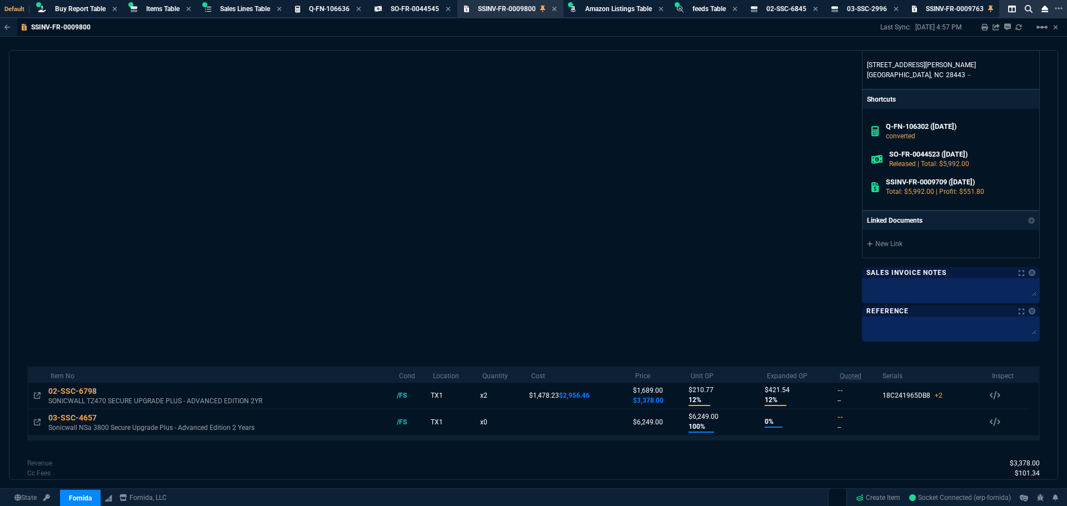
scroll to position [373, 0]
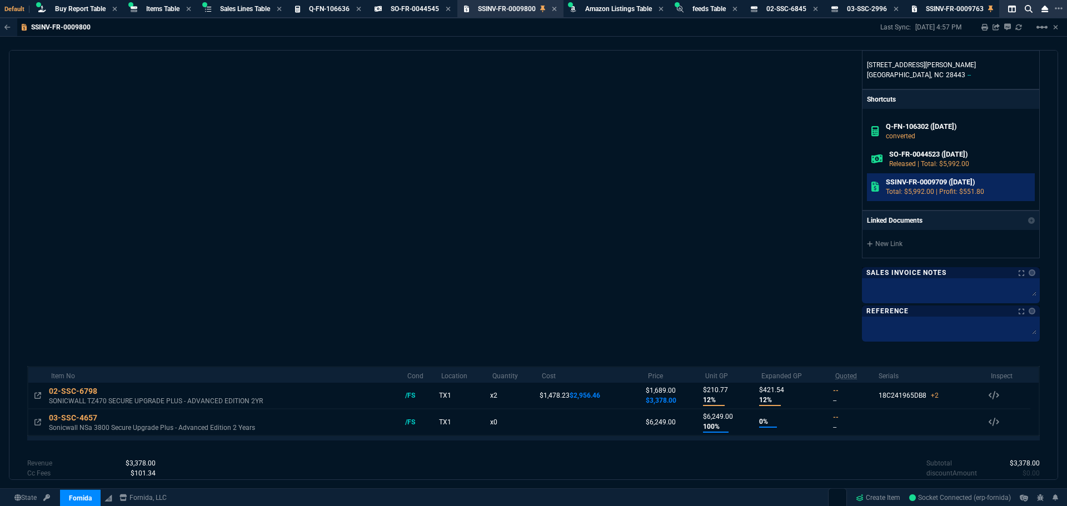
click at [961, 187] on h6 "SSINV-FR-0009709 (7-3-25)" at bounding box center [958, 182] width 145 height 9
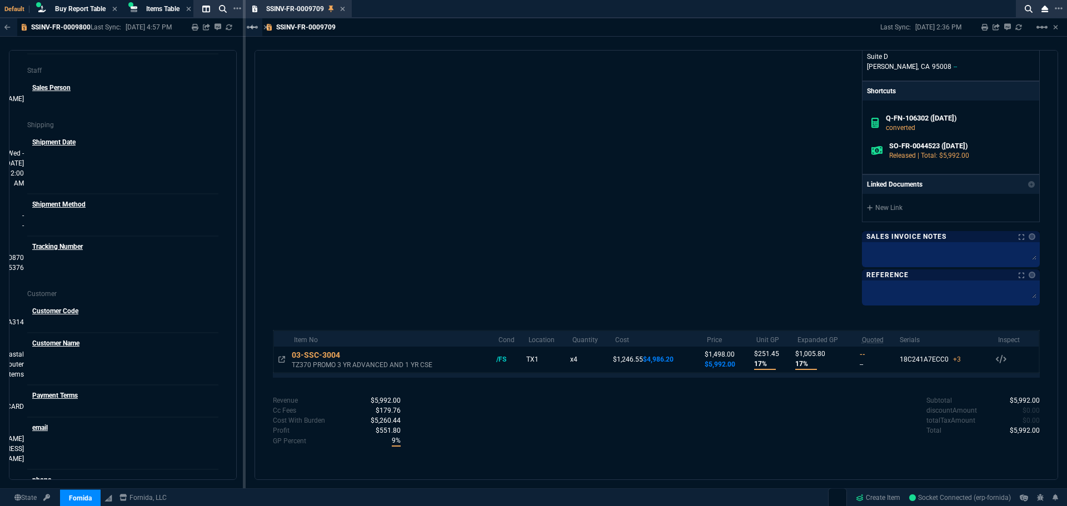
scroll to position [300, 0]
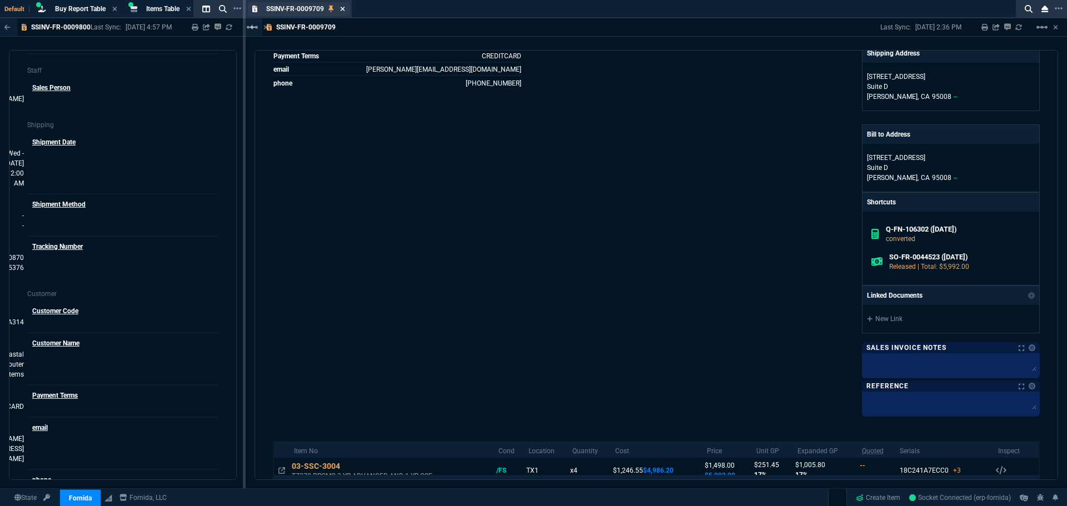
click at [343, 9] on icon at bounding box center [342, 9] width 4 height 4
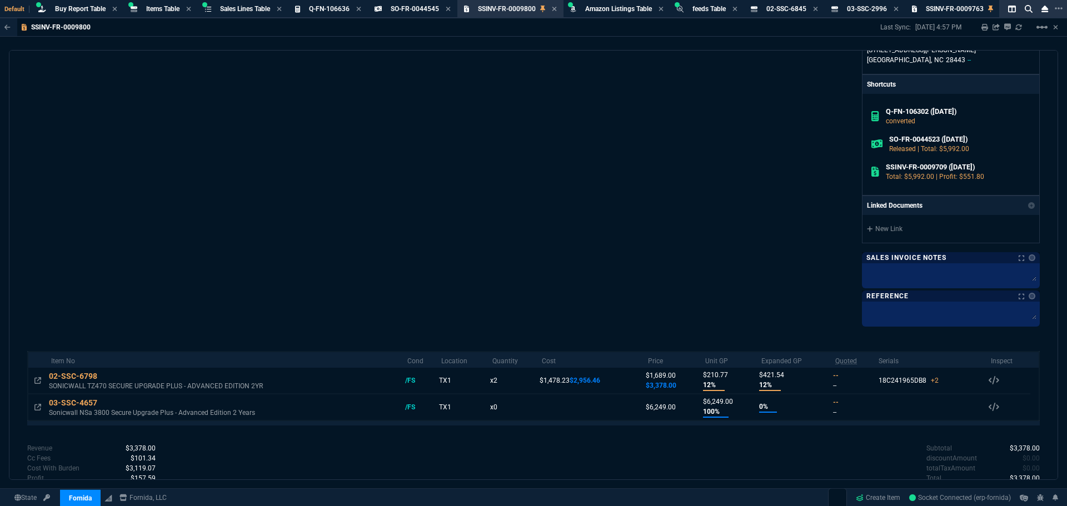
scroll to position [373, 0]
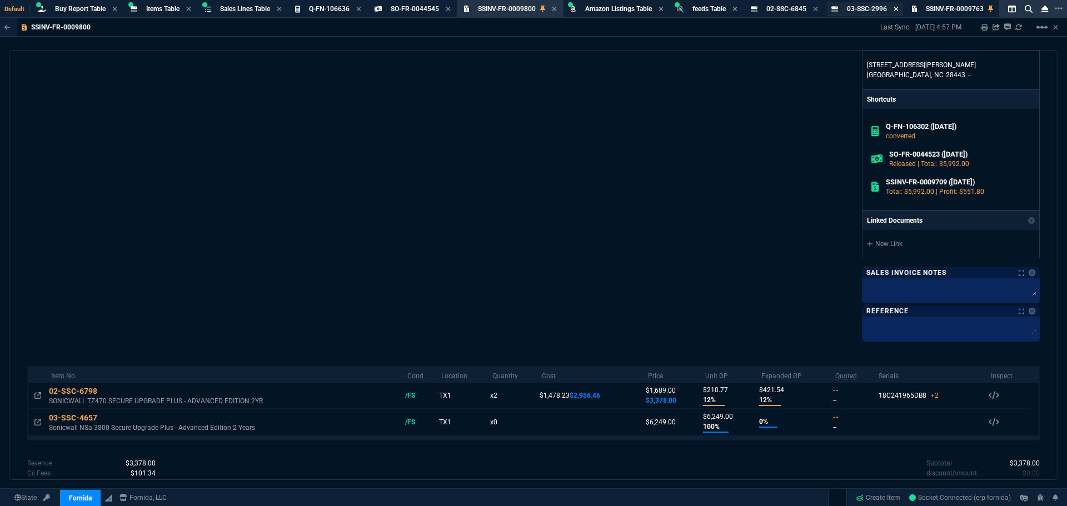
click at [899, 9] on icon at bounding box center [896, 9] width 5 height 7
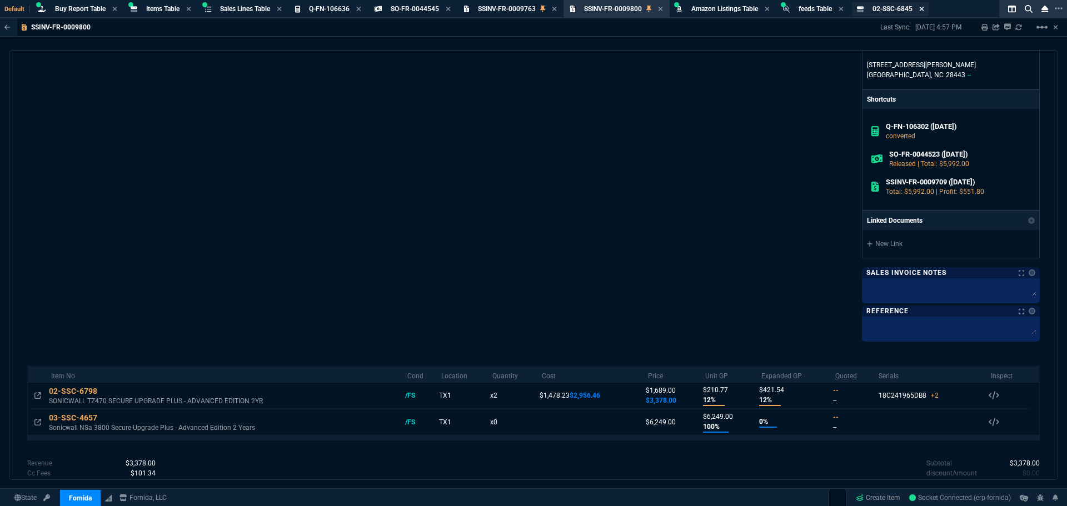
click at [924, 9] on icon at bounding box center [921, 9] width 5 height 7
click at [628, 12] on span "SSINV-FR-0009800" at bounding box center [613, 9] width 58 height 8
click at [909, 158] on h6 "SO-FR-0044523 (7-3-25)" at bounding box center [959, 154] width 141 height 9
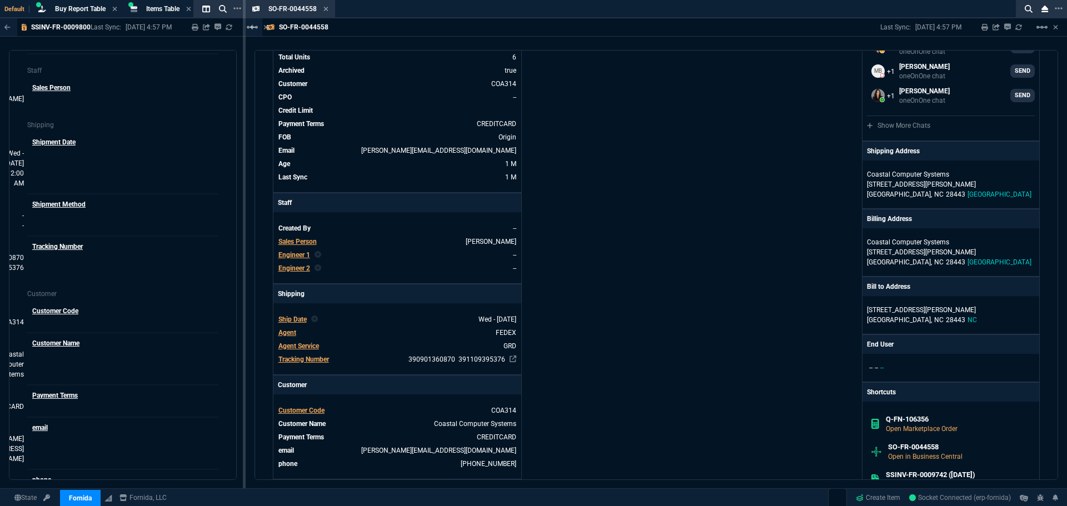
scroll to position [278, 0]
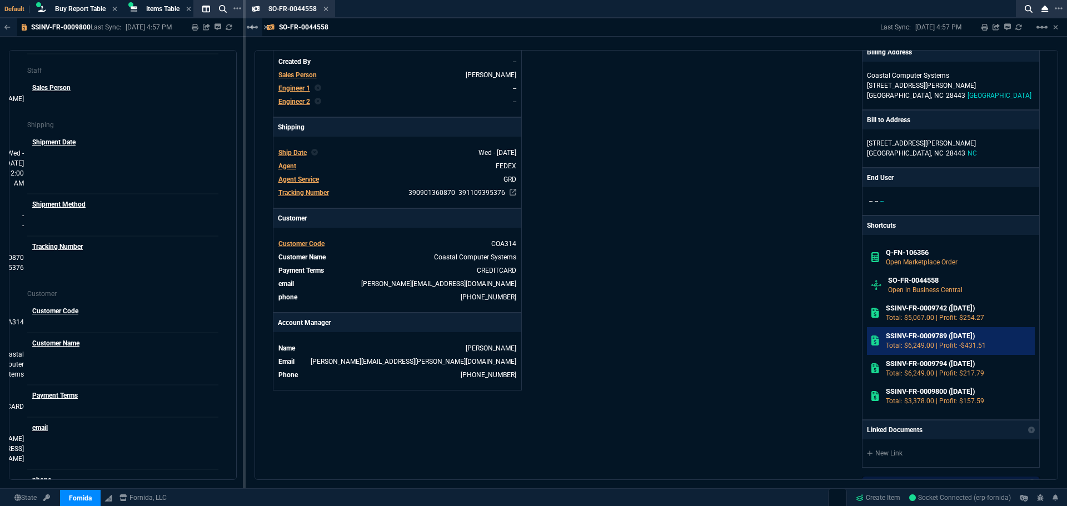
click at [939, 339] on h6 "SSINV-FR-0009789 (7-15-25)" at bounding box center [958, 336] width 145 height 9
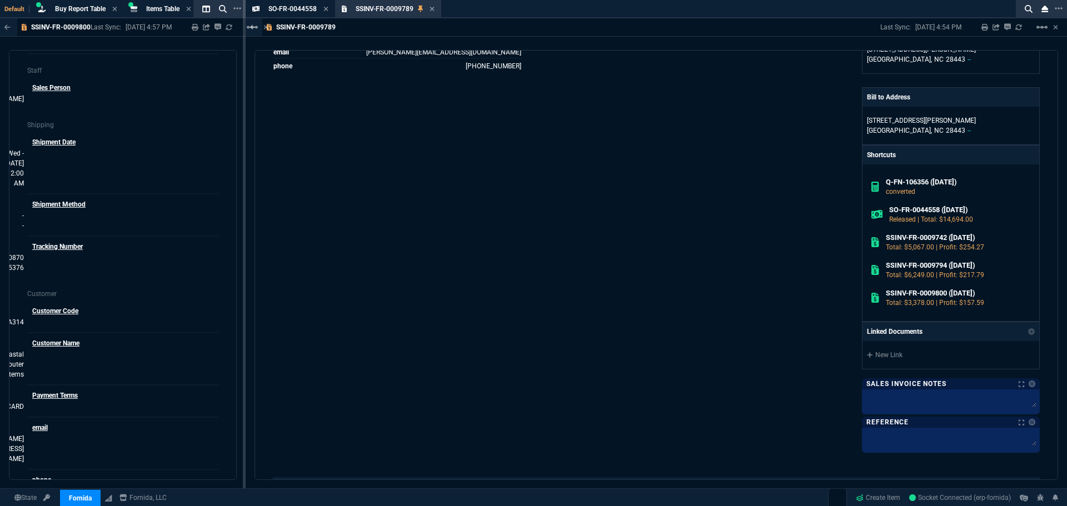
scroll to position [0, 0]
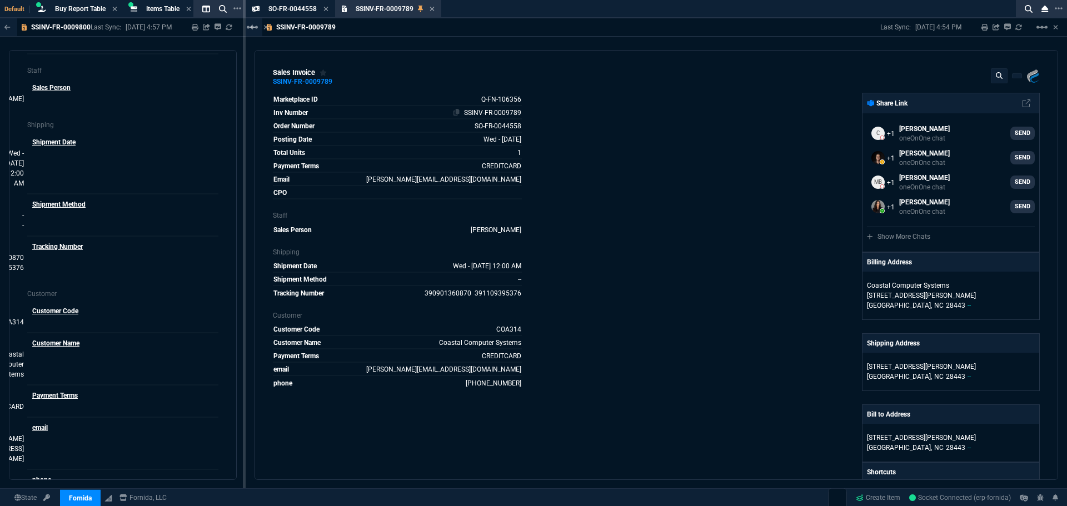
click at [481, 111] on link "SSINV-FR-0009789" at bounding box center [492, 113] width 57 height 8
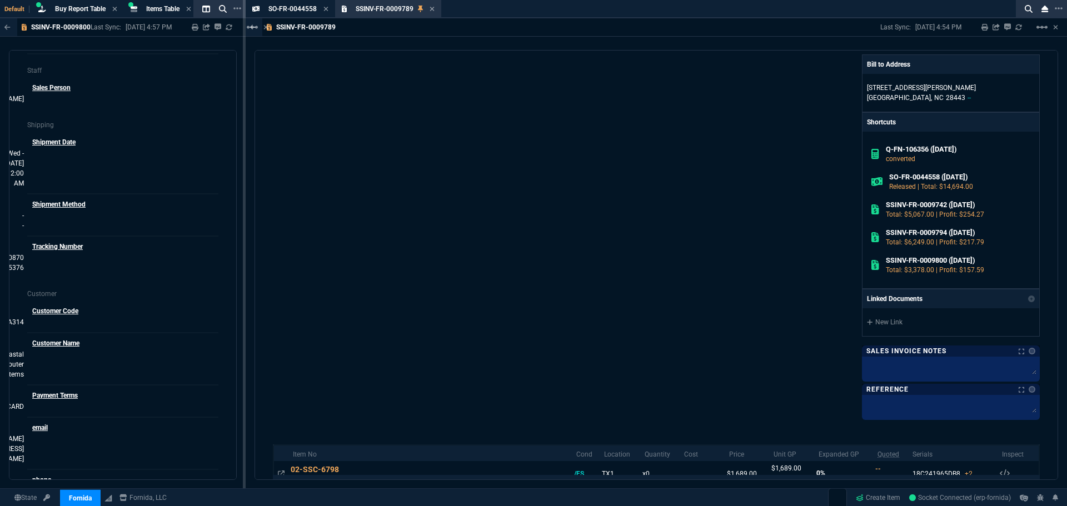
scroll to position [206, 0]
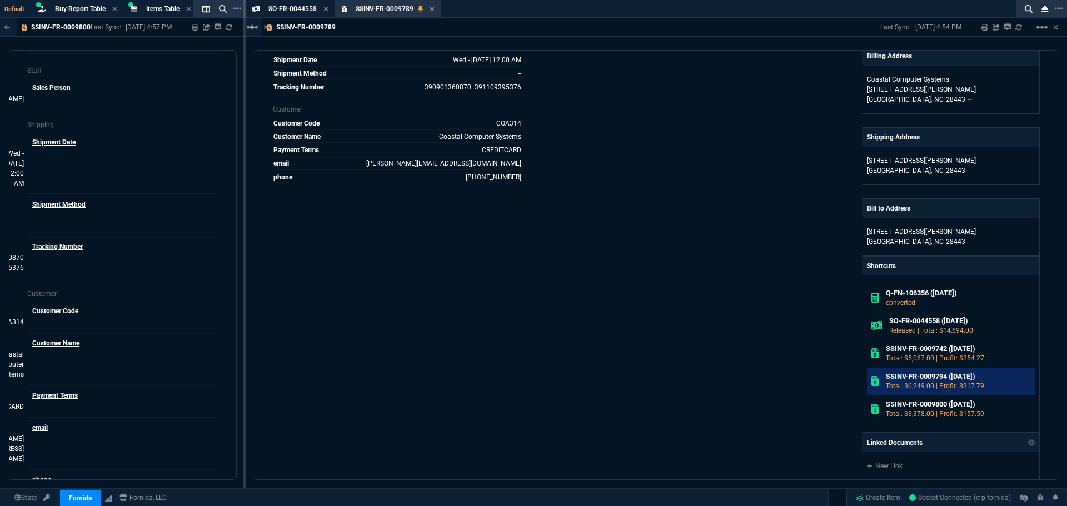
click at [919, 379] on h6 "SSINV-FR-0009794 (7-16-25)" at bounding box center [958, 376] width 145 height 9
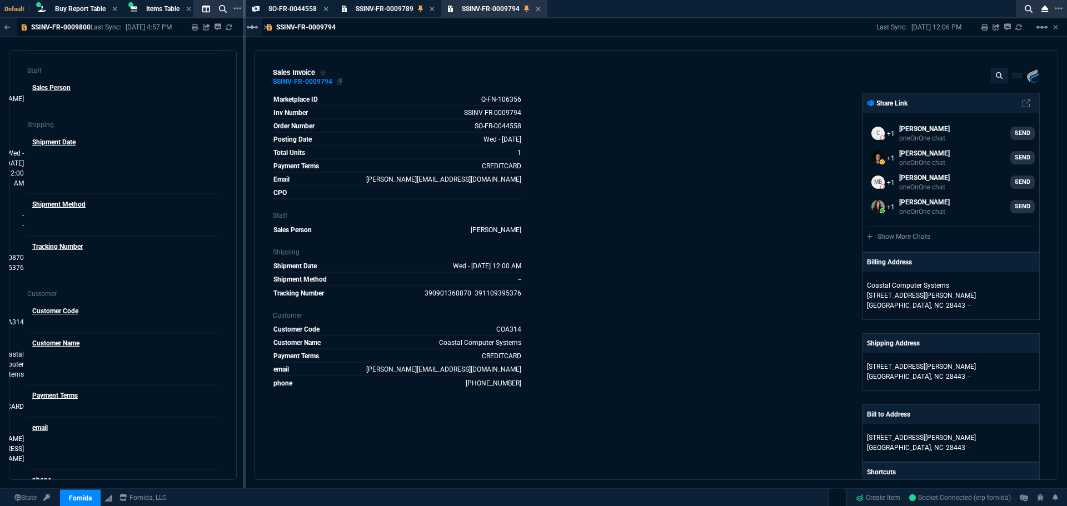
click at [316, 83] on div "SSINV-FR-0009794" at bounding box center [302, 82] width 59 height 2
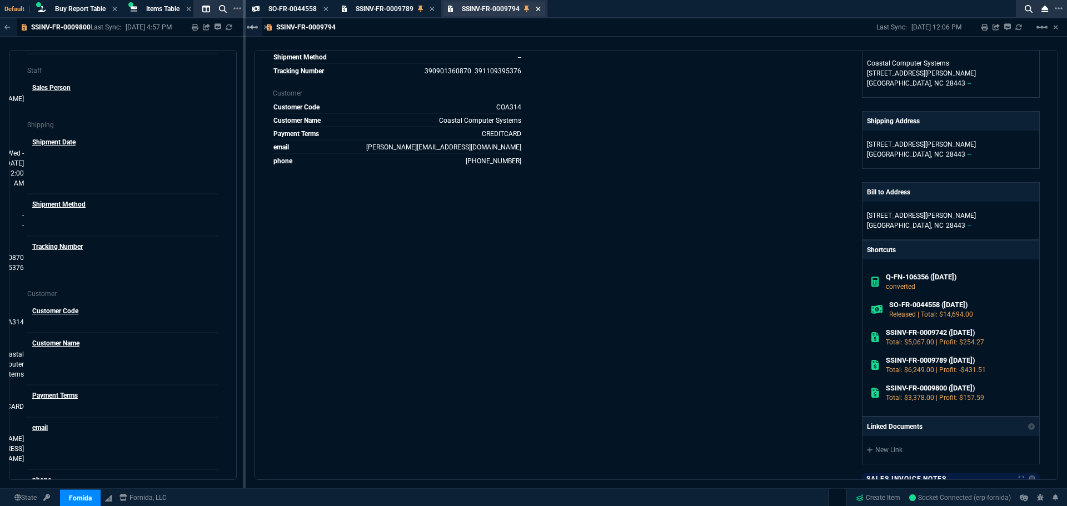
click at [539, 9] on icon at bounding box center [538, 9] width 4 height 4
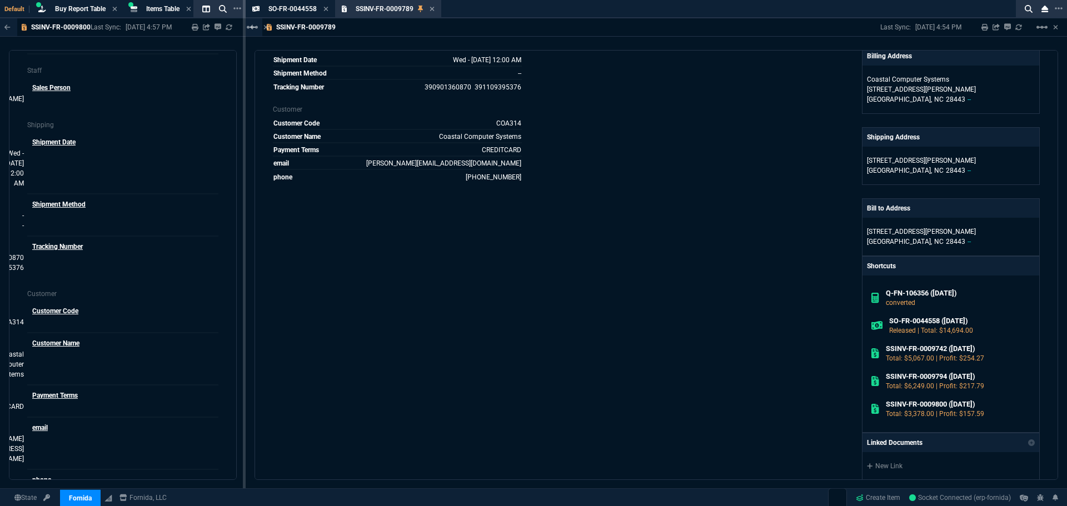
scroll to position [429, 0]
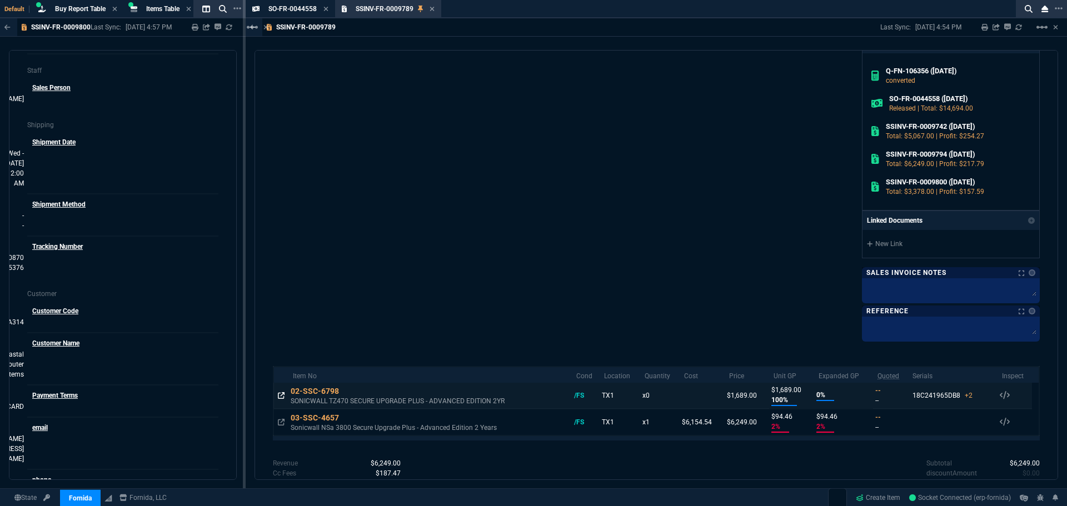
click at [284, 396] on icon at bounding box center [281, 395] width 7 height 7
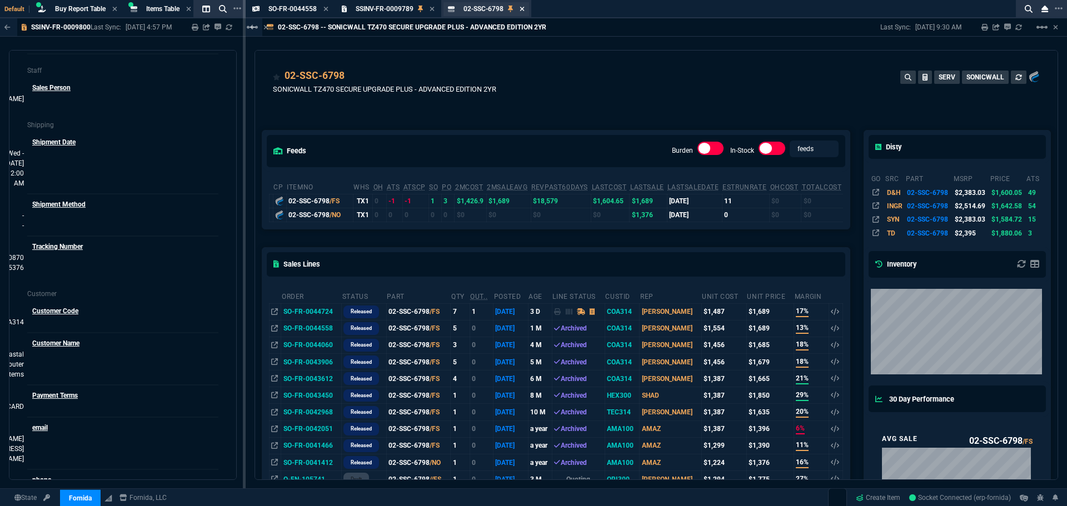
click at [524, 8] on icon at bounding box center [522, 9] width 5 height 7
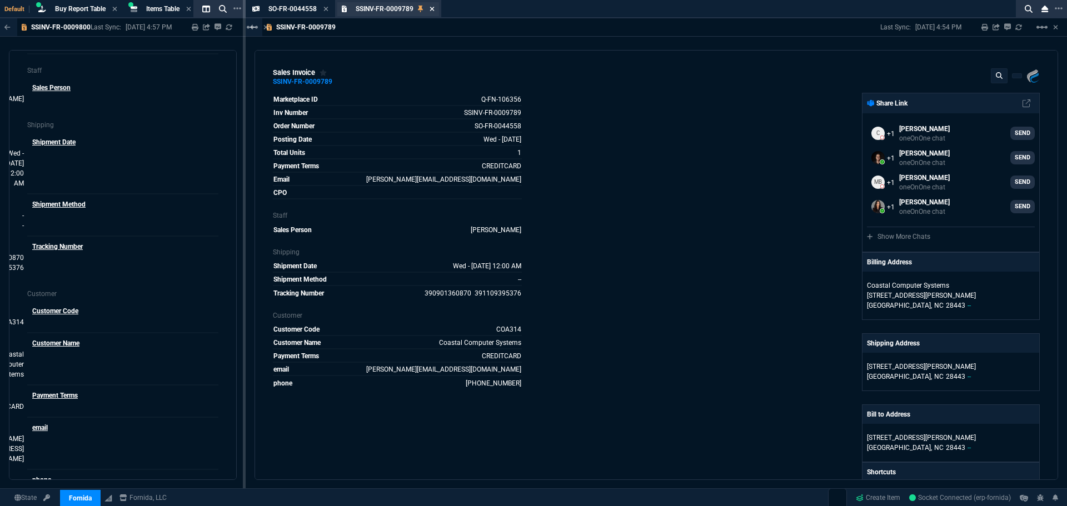
click at [432, 11] on icon at bounding box center [432, 9] width 5 height 7
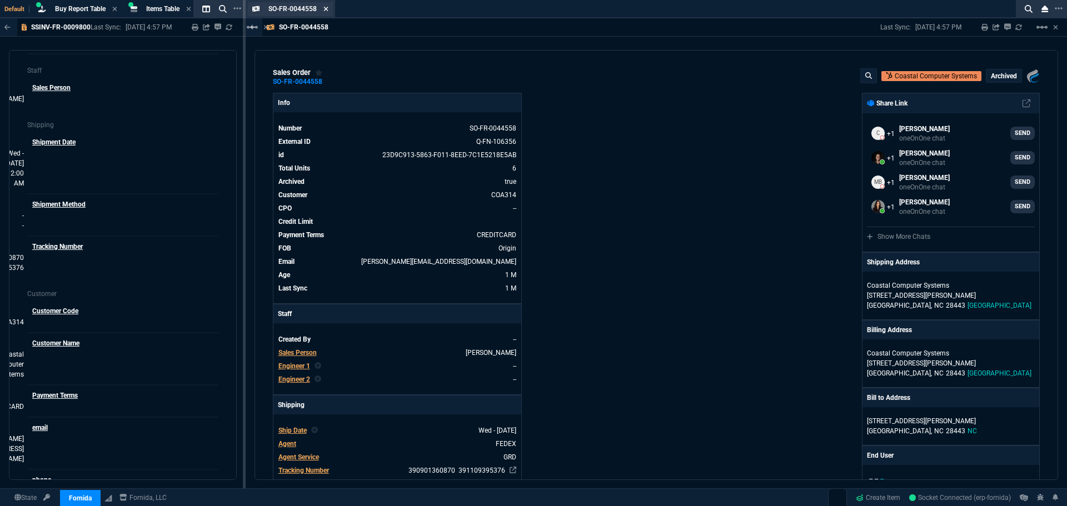
click at [328, 9] on icon at bounding box center [326, 9] width 5 height 7
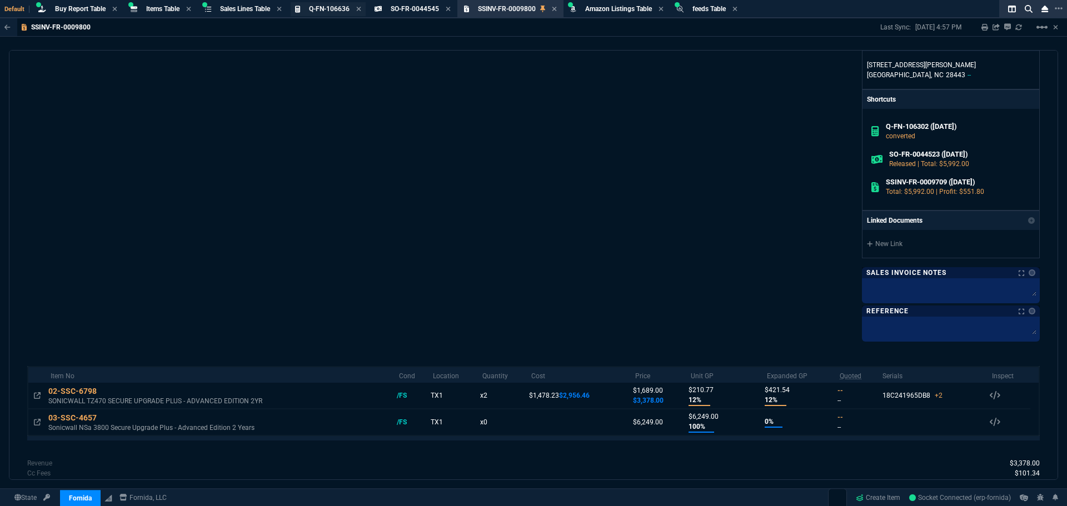
scroll to position [373, 0]
click at [519, 9] on span "SSINV-FR-0009800" at bounding box center [507, 9] width 58 height 8
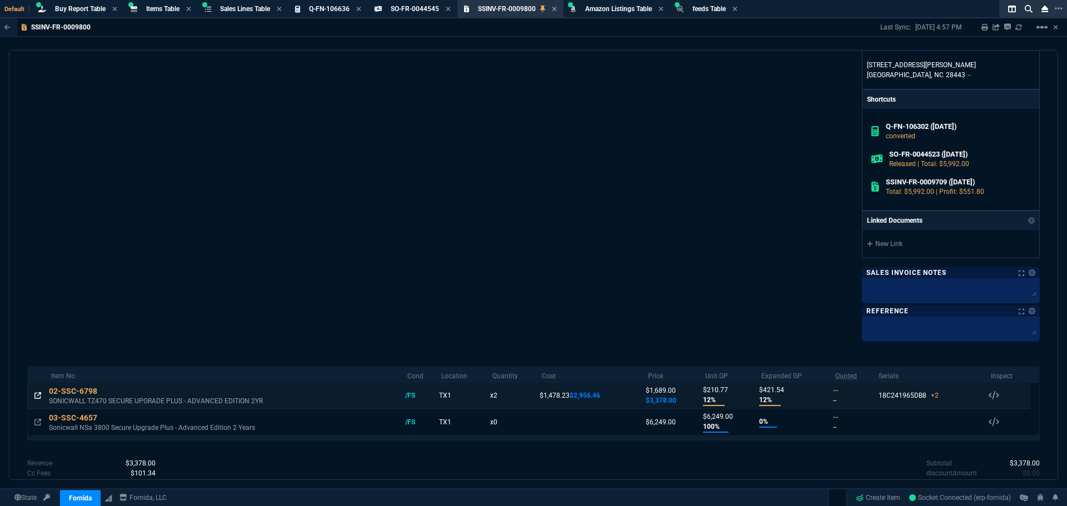
click at [39, 395] on icon at bounding box center [37, 395] width 7 height 7
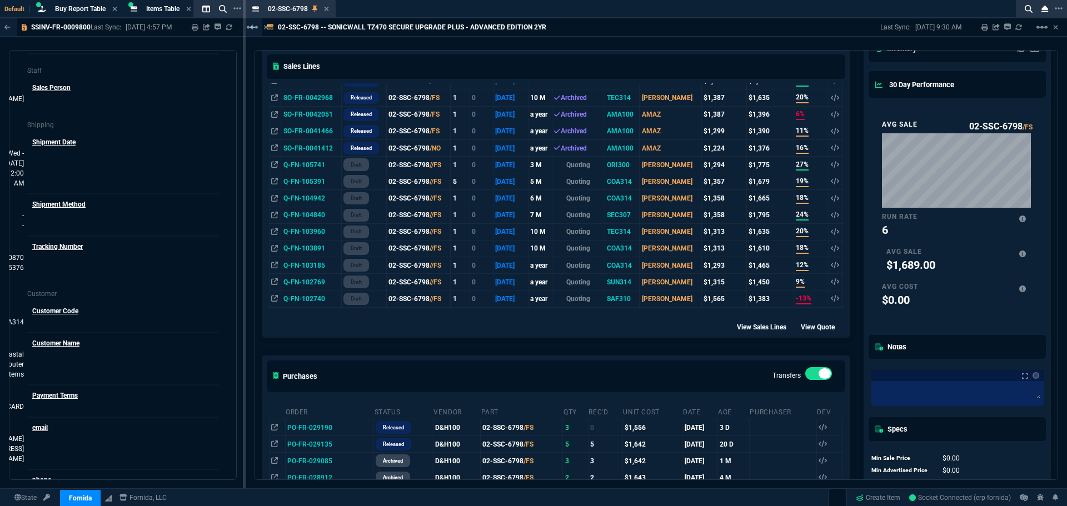
scroll to position [259, 0]
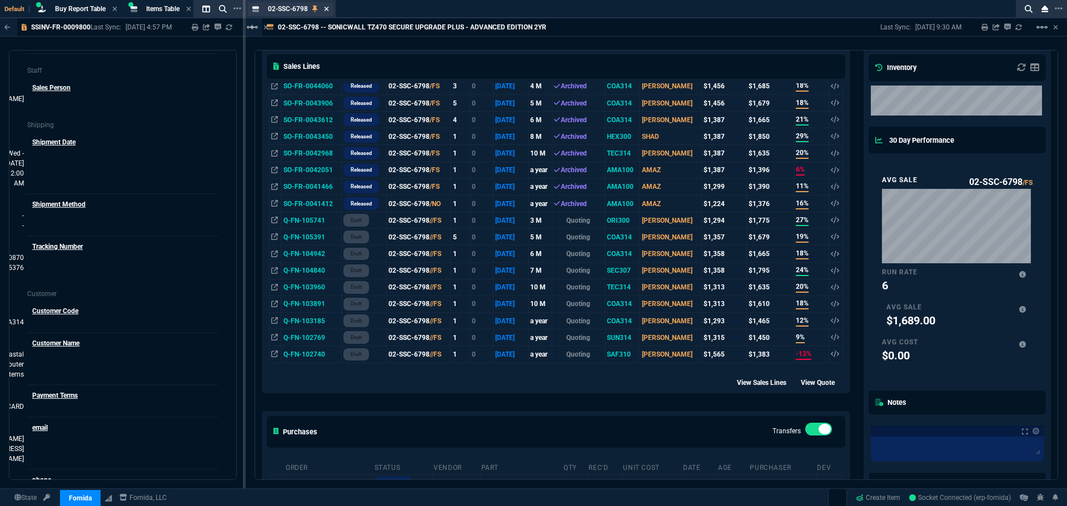
click at [326, 8] on icon at bounding box center [326, 9] width 4 height 4
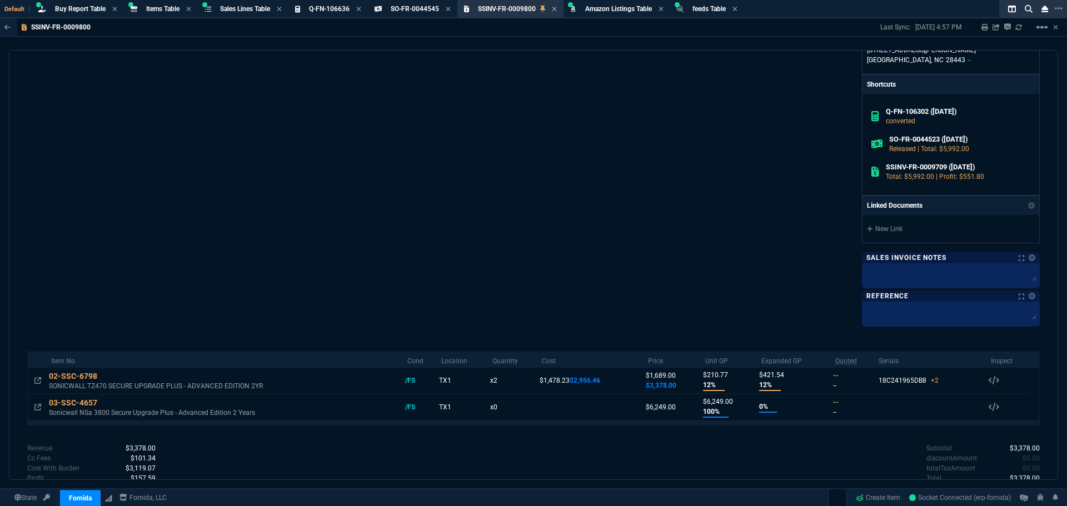
scroll to position [373, 0]
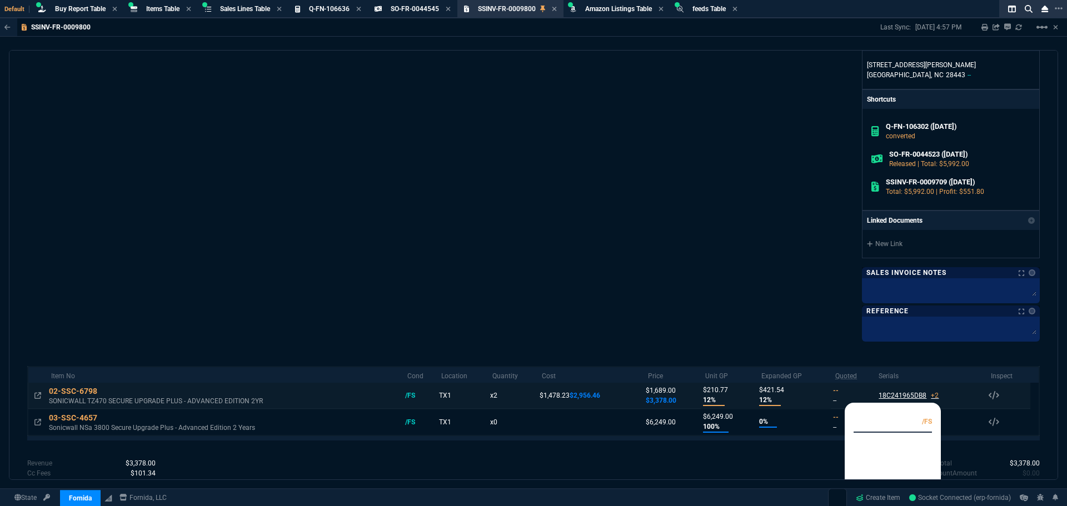
click at [931, 395] on span "+2" at bounding box center [935, 396] width 8 height 8
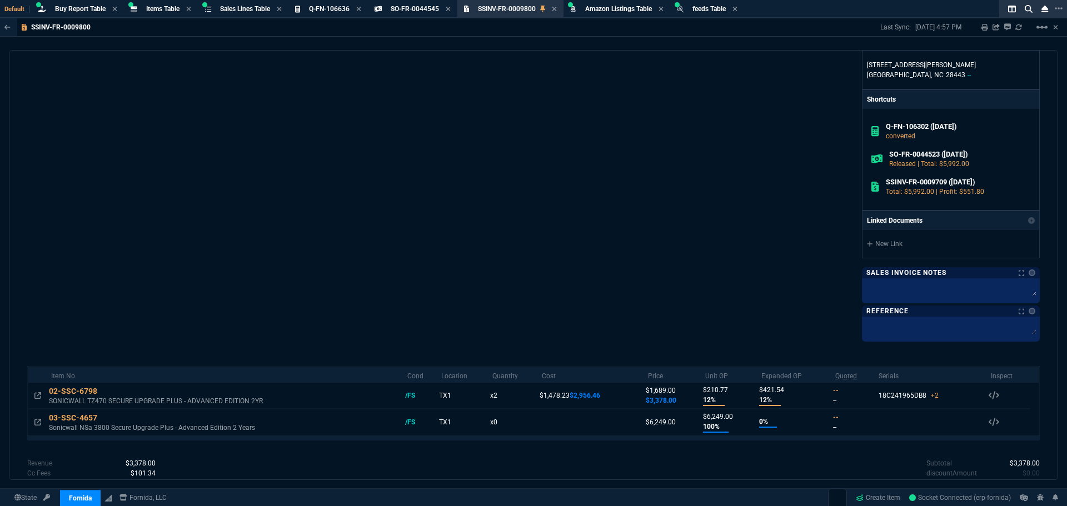
click at [760, 303] on div "Fornida, LLC 2609 Technology Dr Suite 300 Plano, TX 75074 Share Link Cody Taylo…" at bounding box center [787, 30] width 506 height 620
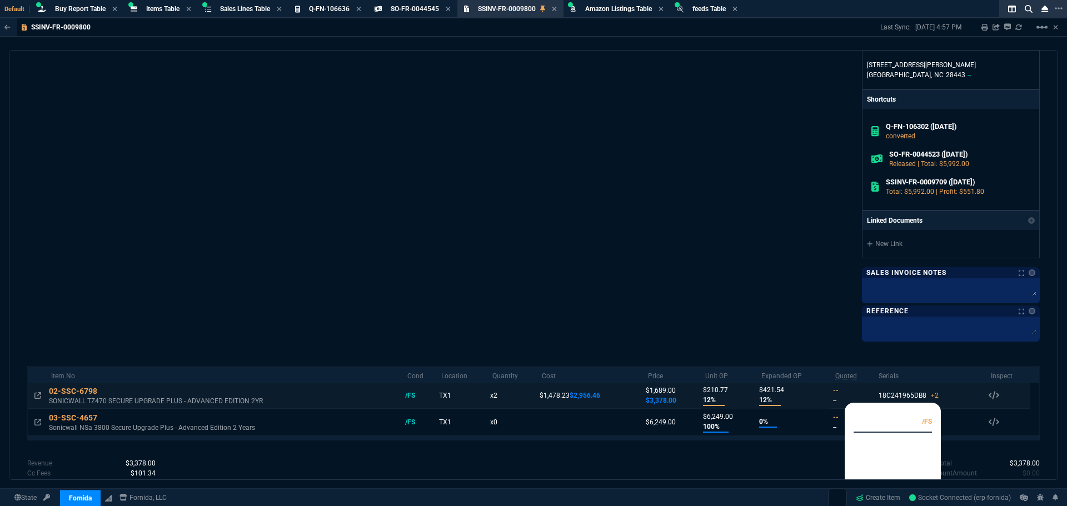
drag, startPoint x: 922, startPoint y: 395, endPoint x: 872, endPoint y: 396, distance: 50.6
click at [877, 396] on div "18C241965DB8 +2 Serials 02-SSC-6798 /FS 18C241965DB8 18C241A13BAC 18C241A13C4C" at bounding box center [909, 396] width 64 height 14
copy div "18C241965DB8"
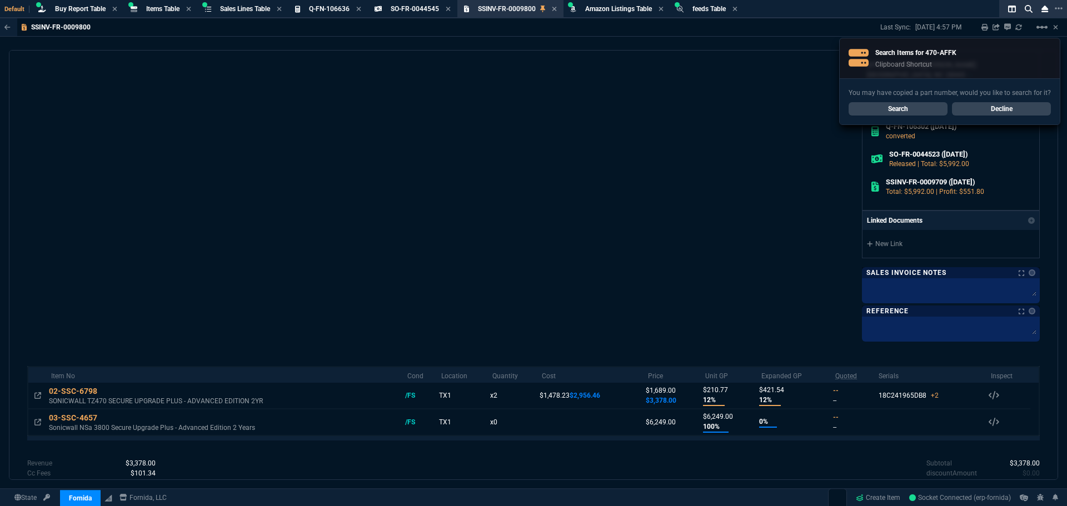
click at [319, 123] on div "Marketplace ID Q-FN-106356 Inv Number SSINV-FR-0009800 Order Number SO-FR-00445…" at bounding box center [280, 30] width 506 height 620
click at [901, 106] on link "Search" at bounding box center [898, 108] width 99 height 13
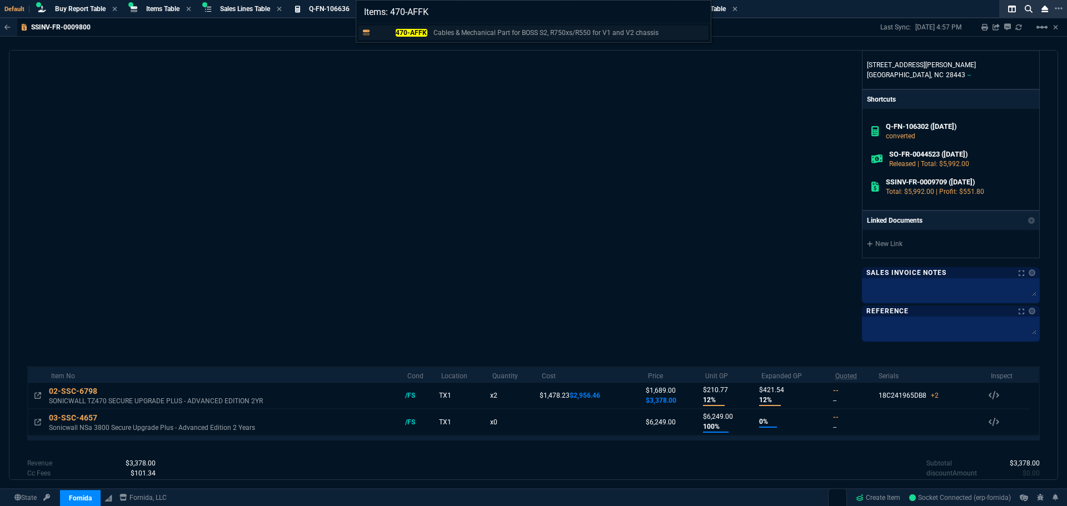
click at [420, 31] on mark "470-AFFK" at bounding box center [412, 33] width 32 height 8
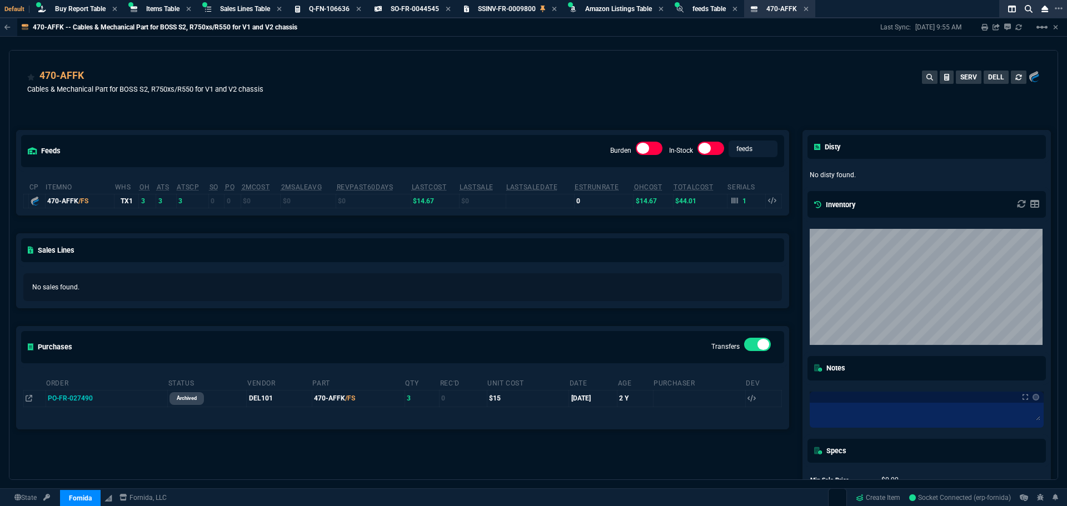
click at [341, 98] on div "470-AFFK Cables & Mechanical Part for BOSS S2, R750xs/R550 for V1 and V2 chassi…" at bounding box center [533, 87] width 1013 height 39
click at [163, 9] on span "Items Table" at bounding box center [162, 9] width 33 height 8
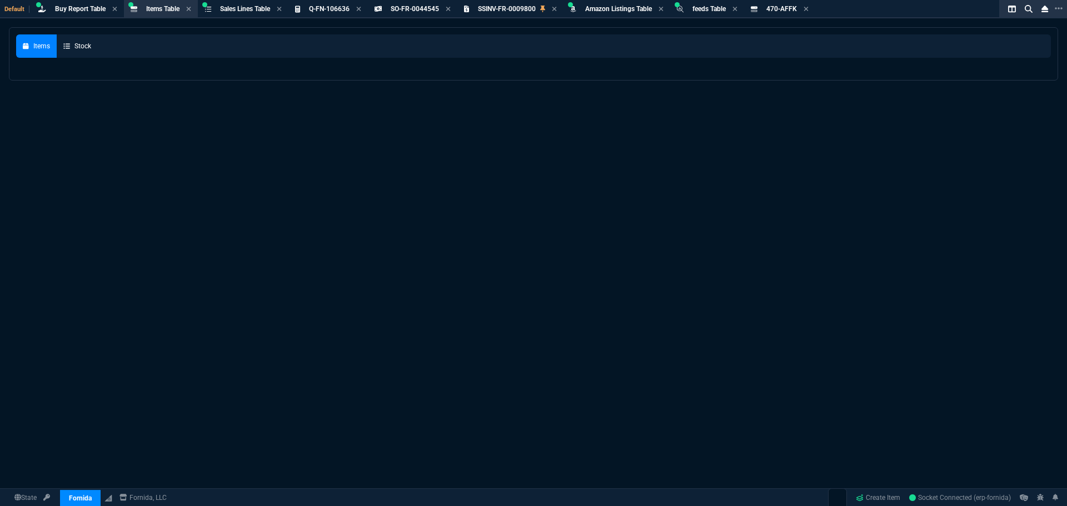
select select
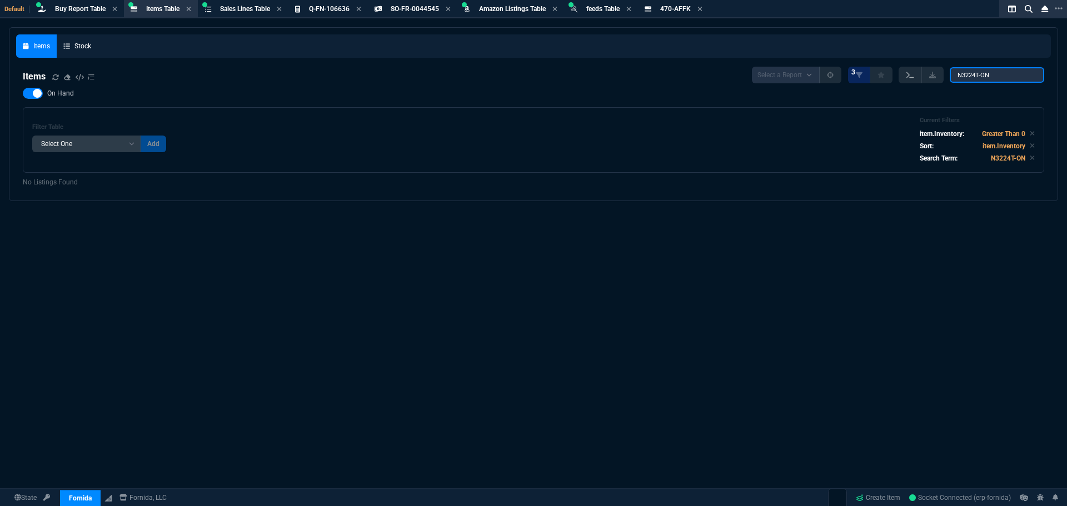
drag, startPoint x: 994, startPoint y: 77, endPoint x: 909, endPoint y: 77, distance: 84.5
click at [909, 77] on div "Select a Report NEW QUERY 3 N3224T-ON" at bounding box center [898, 75] width 292 height 17
type input "02-SSC-6798"
click at [27, 93] on div at bounding box center [33, 93] width 20 height 11
click at [23, 93] on input "On Hand" at bounding box center [22, 93] width 1 height 1
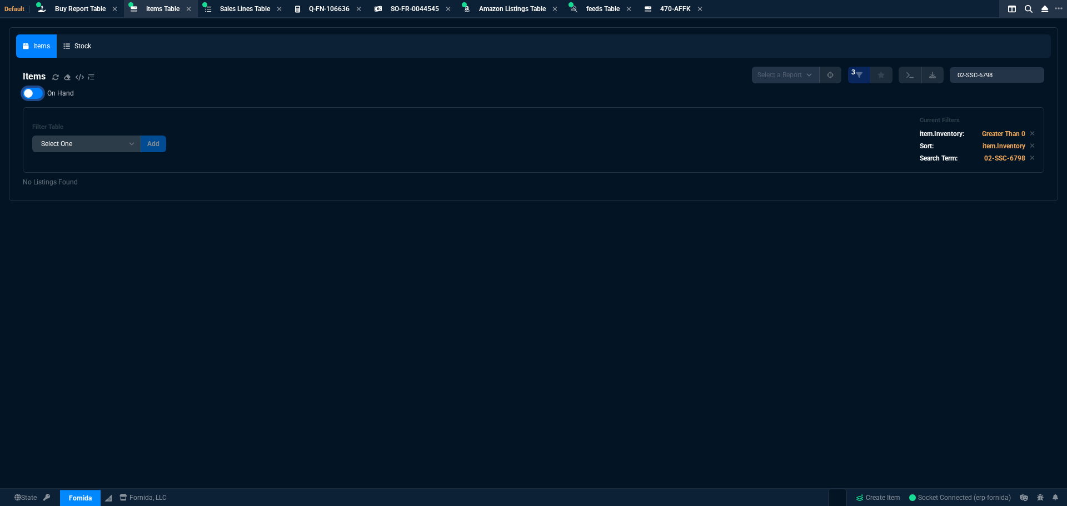
checkbox input "false"
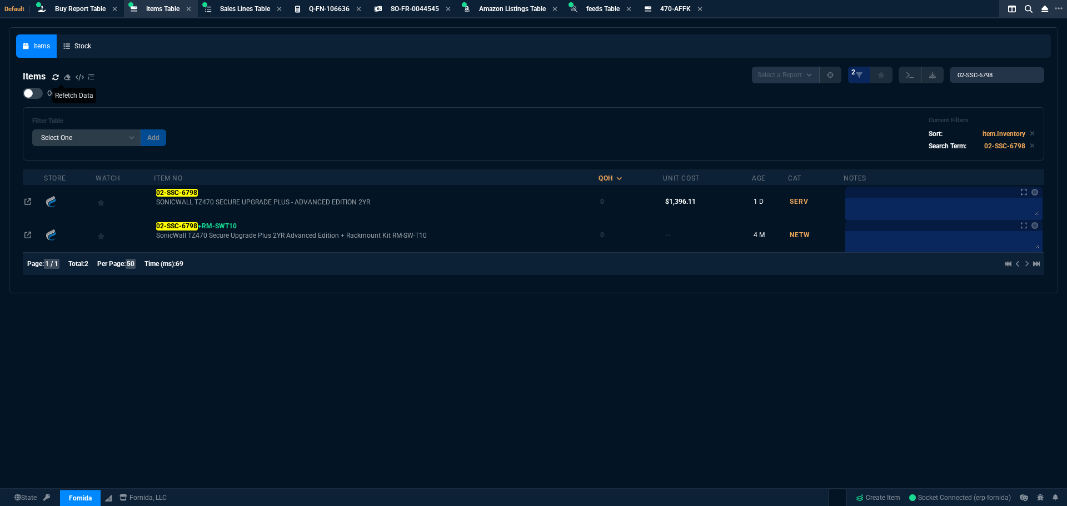
click at [54, 76] on icon at bounding box center [55, 77] width 7 height 7
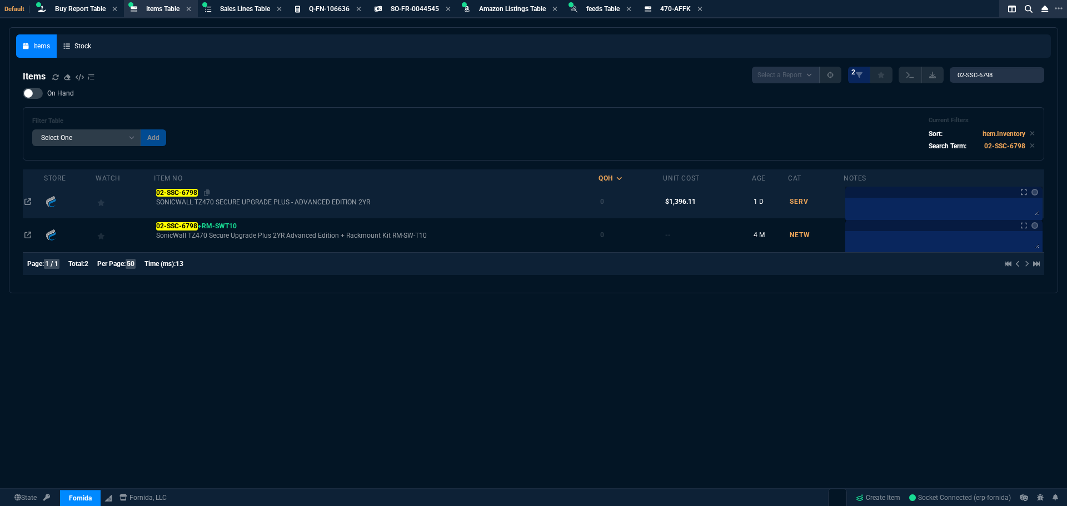
click at [173, 191] on mark "02-SSC-6798" at bounding box center [177, 193] width 42 height 8
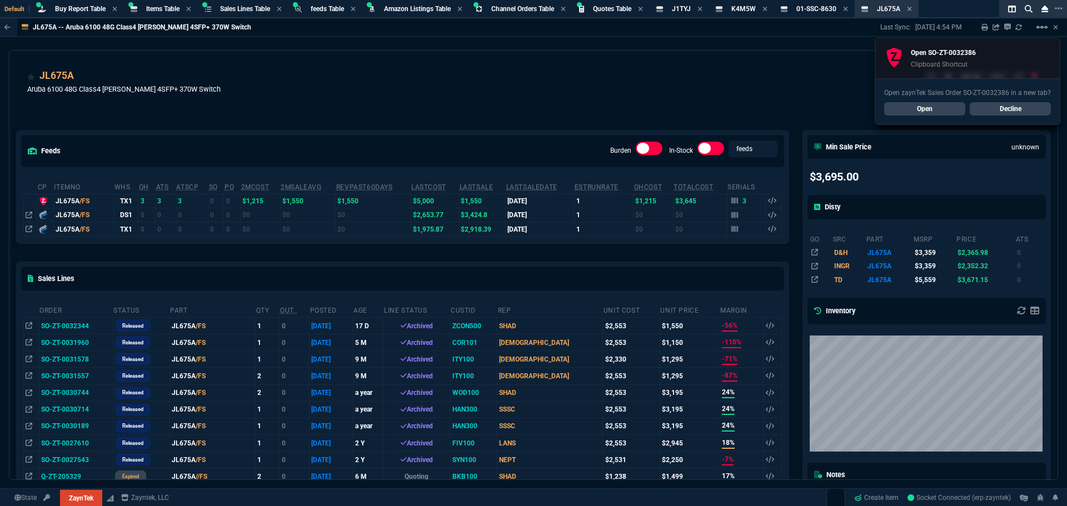
select select "8: NEPT"
click at [246, 84] on div "JL675A Aruba 6100 48G Class4 [PERSON_NAME] 4SFP+ 370W Switch NETW HPE" at bounding box center [533, 87] width 1013 height 39
click at [926, 105] on link "Open" at bounding box center [924, 108] width 81 height 13
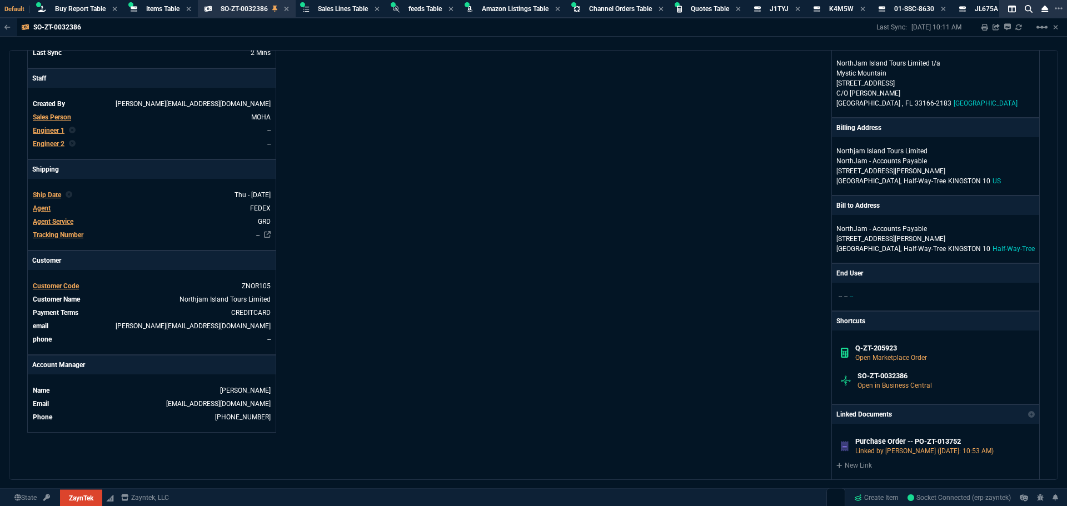
scroll to position [278, 0]
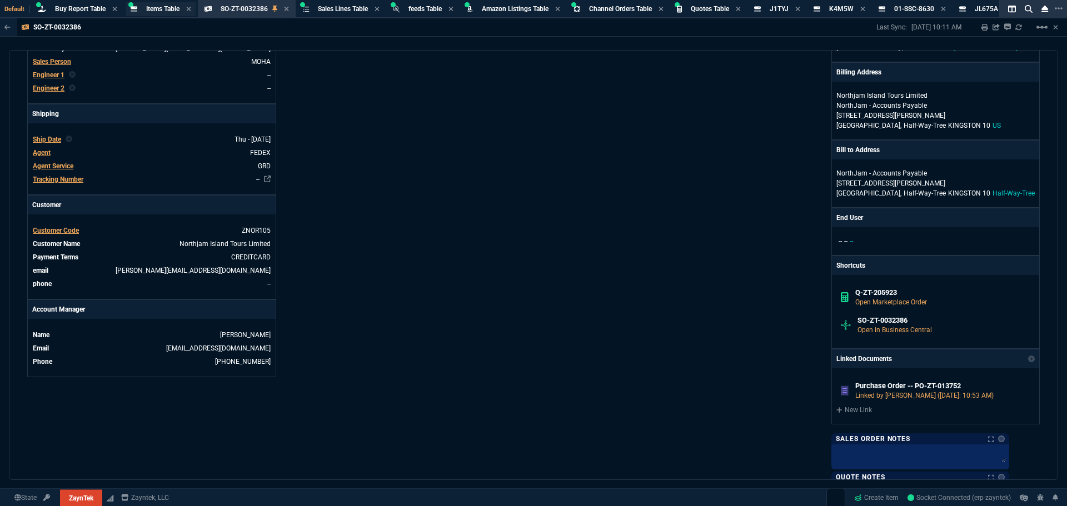
click at [157, 12] on span "Items Table" at bounding box center [162, 9] width 33 height 8
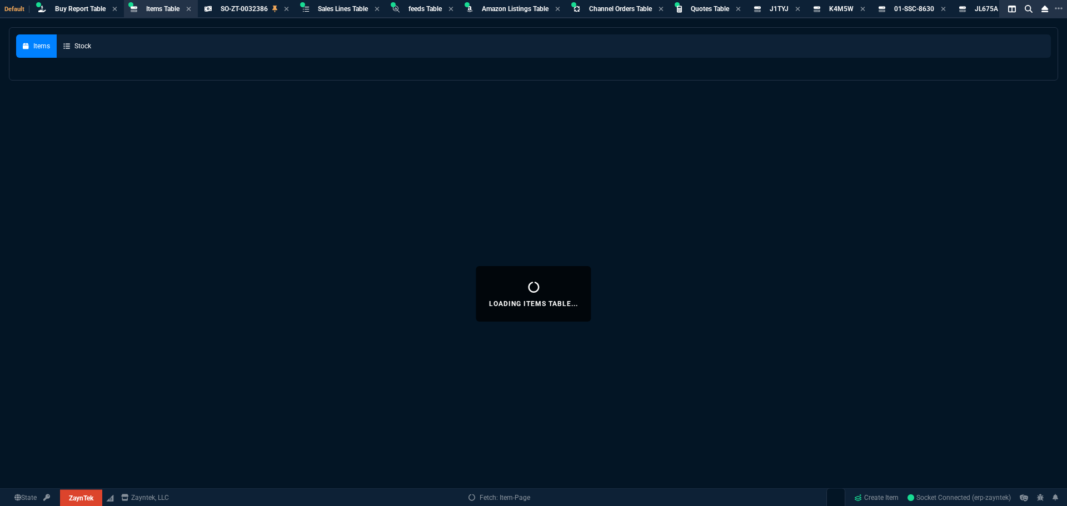
select select
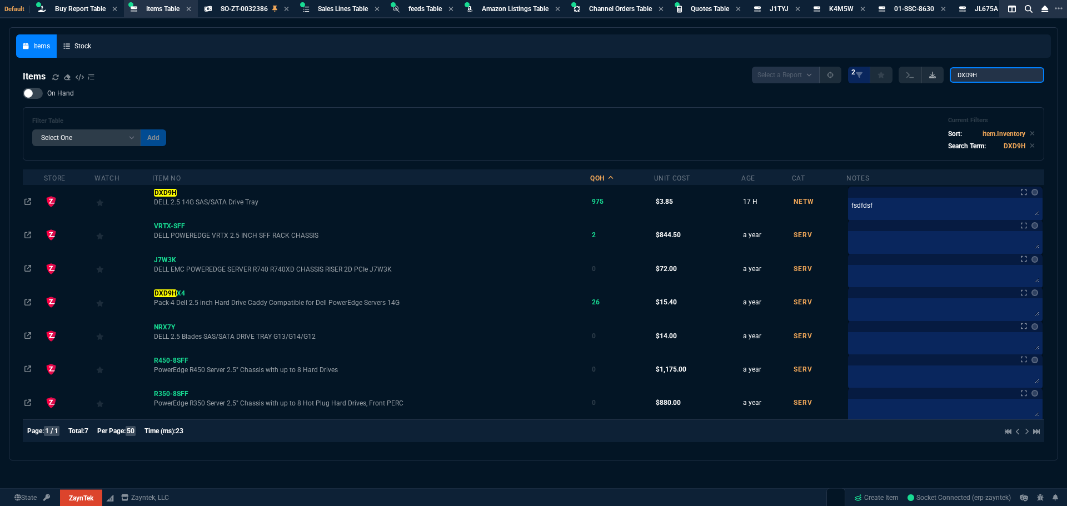
drag, startPoint x: 987, startPoint y: 75, endPoint x: 931, endPoint y: 73, distance: 56.7
click at [933, 73] on div "Select a Report NEW QUERY 2 DXD9H" at bounding box center [898, 75] width 292 height 17
paste input "470-AFFK"
type input "470-AFFK"
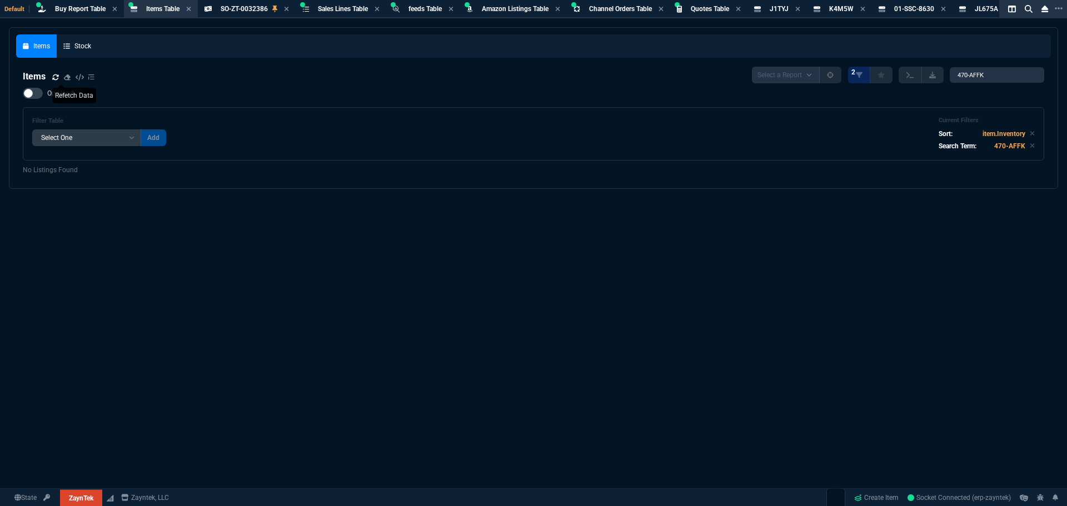
click at [52, 78] on icon at bounding box center [55, 77] width 7 height 7
